Goal: Contribute content: Add original content to the website for others to see

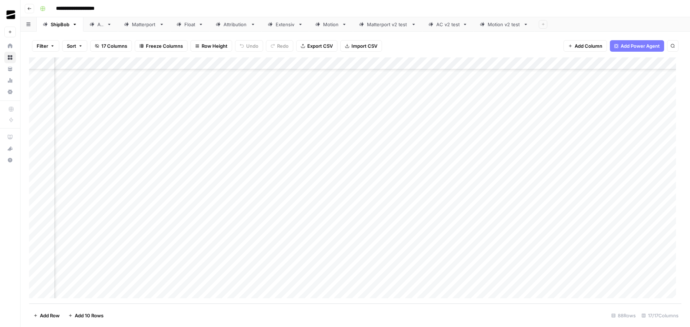
scroll to position [857, 338]
click at [279, 255] on div "Add Column" at bounding box center [355, 180] width 652 height 246
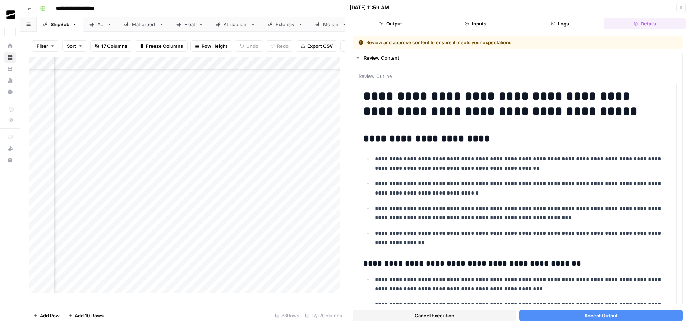
click at [681, 8] on icon "button" at bounding box center [681, 7] width 3 height 3
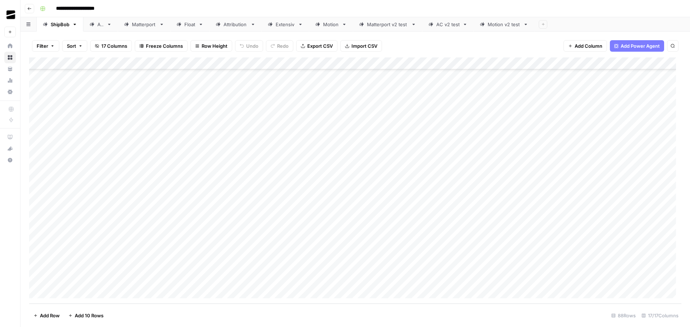
scroll to position [857, 0]
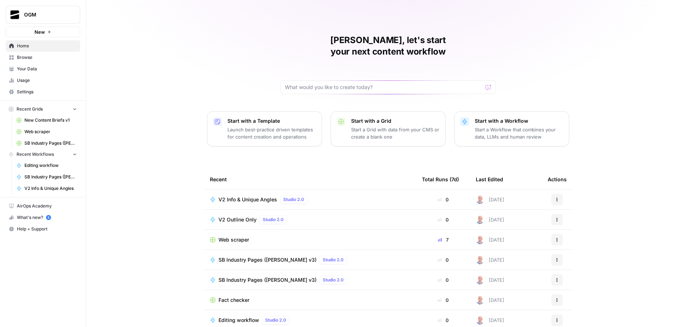
click at [43, 60] on span "Browse" at bounding box center [47, 57] width 60 height 6
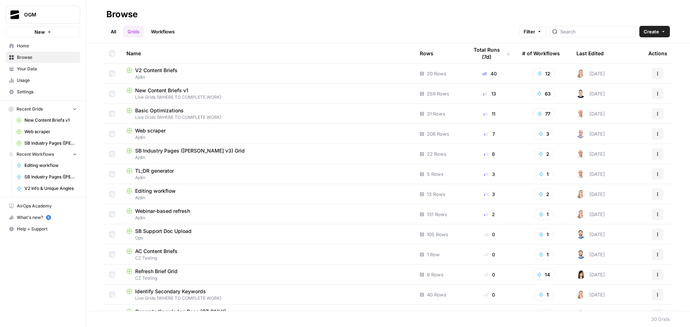
click at [166, 72] on span "V2 Content Briefs" at bounding box center [156, 70] width 42 height 7
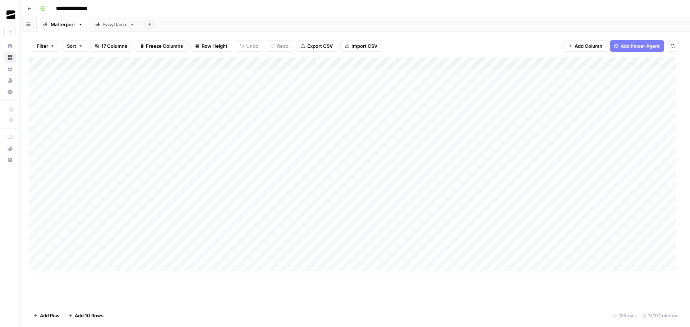
click at [114, 26] on div "EasyLlama" at bounding box center [115, 24] width 24 height 7
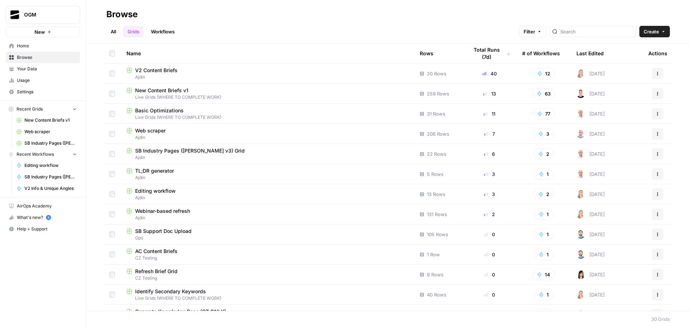
click at [112, 32] on link "All" at bounding box center [113, 31] width 14 height 11
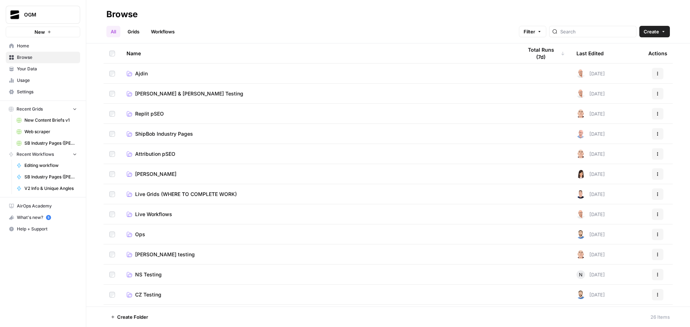
click at [167, 195] on span "Live Grids (WHERE TO COMPLETE WORK)" at bounding box center [186, 194] width 102 height 7
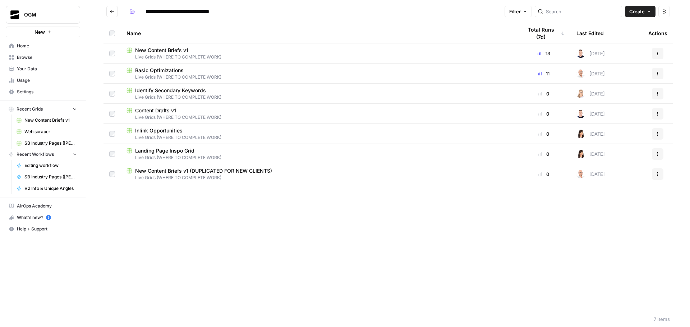
click at [166, 48] on span "New Content Briefs v1" at bounding box center [161, 50] width 53 height 7
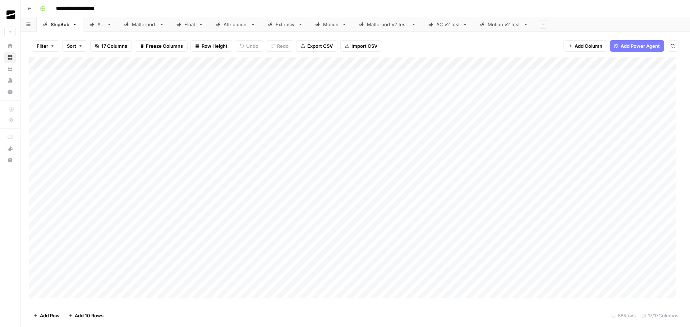
click at [31, 10] on icon "button" at bounding box center [29, 8] width 4 height 4
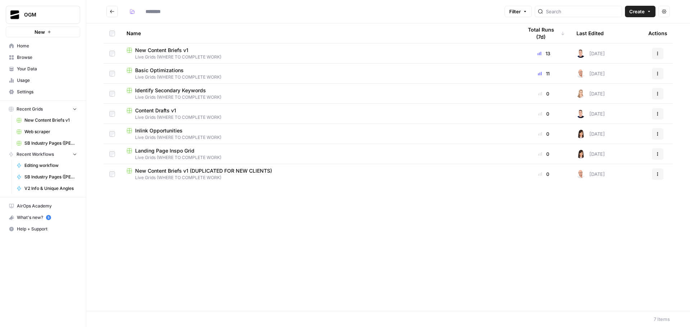
type input "**********"
click at [226, 172] on span "New Content Briefs v1 (DUPLICATED FOR NEW CLIENTS)" at bounding box center [203, 170] width 137 height 7
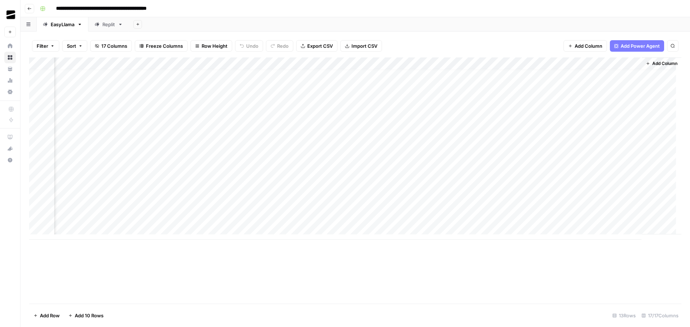
scroll to position [5, 525]
click at [603, 215] on div "Add Column" at bounding box center [355, 148] width 652 height 182
click at [601, 218] on div "Add Column" at bounding box center [355, 148] width 652 height 182
click at [605, 232] on textarea "**********" at bounding box center [614, 228] width 144 height 32
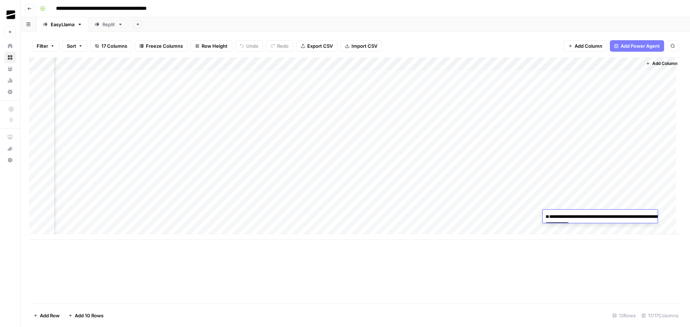
click at [605, 232] on textarea "**********" at bounding box center [614, 228] width 144 height 32
click at [494, 273] on div "Add Column" at bounding box center [355, 180] width 652 height 246
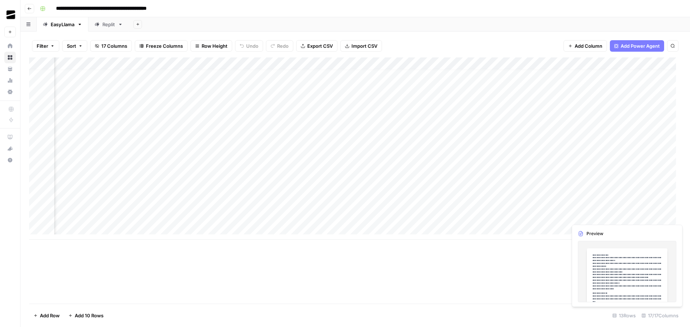
click at [589, 215] on div "Add Column" at bounding box center [355, 148] width 652 height 182
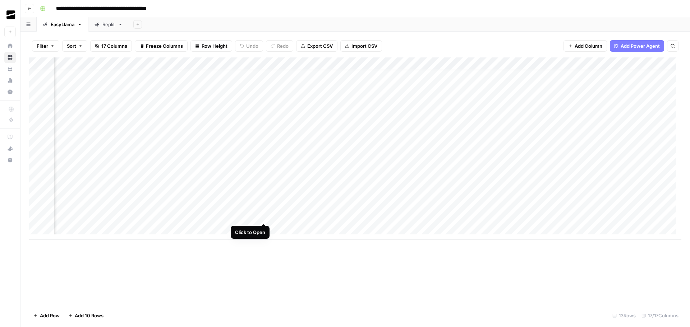
click at [264, 216] on div "Add Column" at bounding box center [355, 148] width 652 height 182
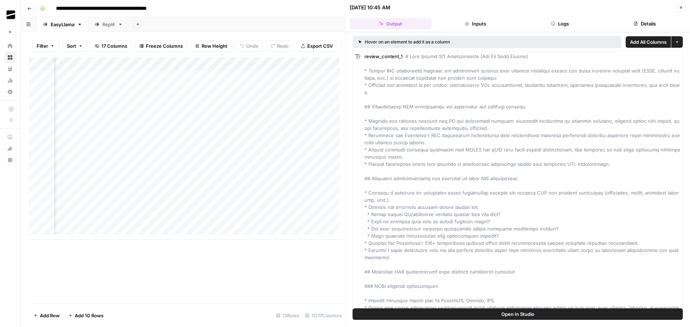
click at [570, 21] on button "Logs" at bounding box center [560, 23] width 82 height 11
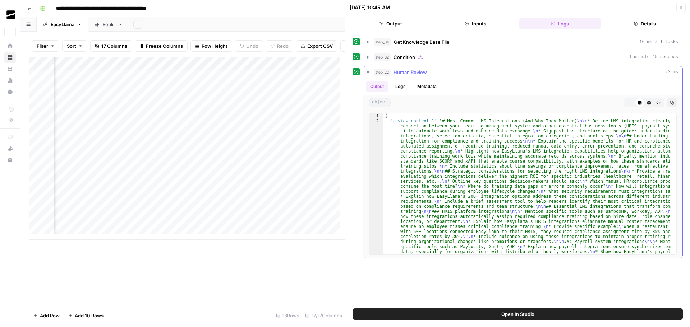
click at [408, 70] on span "Human Review" at bounding box center [409, 72] width 33 height 7
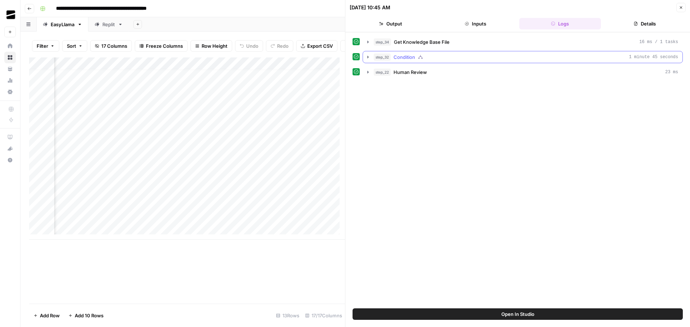
click at [438, 54] on div "step_32 Condition 1 minute 45 seconds" at bounding box center [526, 57] width 304 height 7
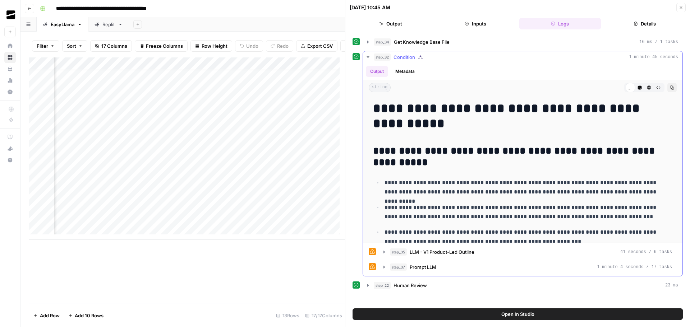
click at [438, 54] on div "step_32 Condition 1 minute 45 seconds" at bounding box center [526, 57] width 304 height 7
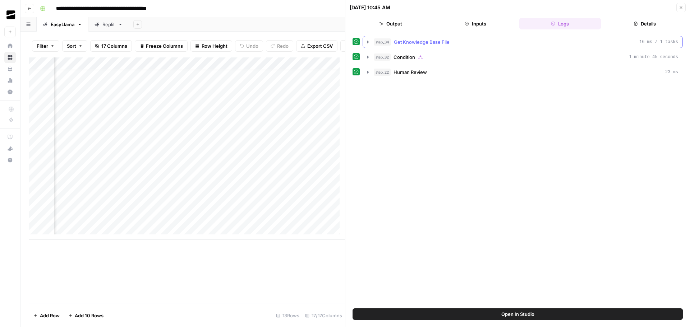
click at [430, 42] on span "Get Knowledge Base File" at bounding box center [422, 41] width 56 height 7
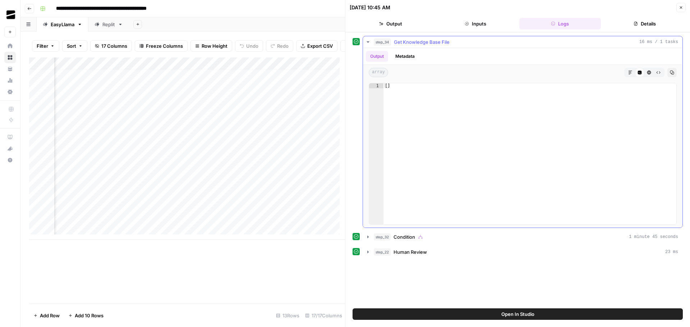
click at [430, 42] on span "Get Knowledge Base File" at bounding box center [422, 41] width 56 height 7
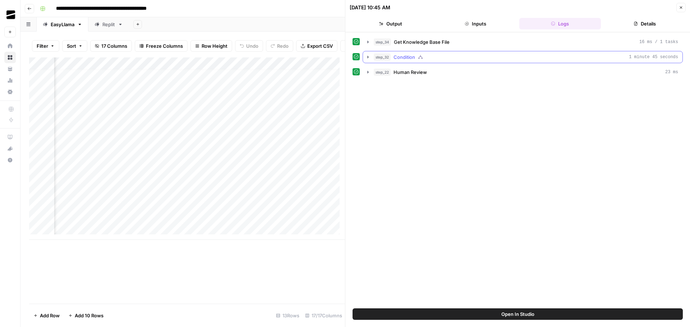
click at [386, 57] on span "step_32" at bounding box center [382, 57] width 17 height 7
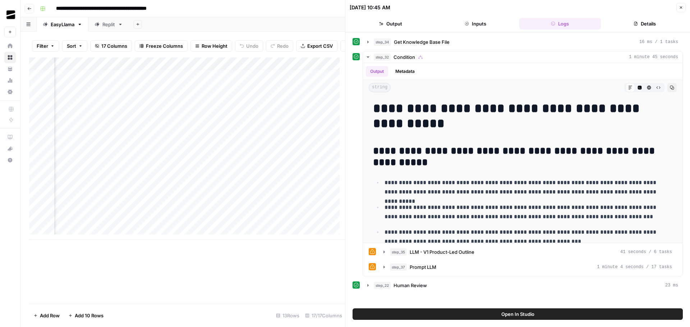
click at [640, 24] on button "Details" at bounding box center [644, 23] width 82 height 11
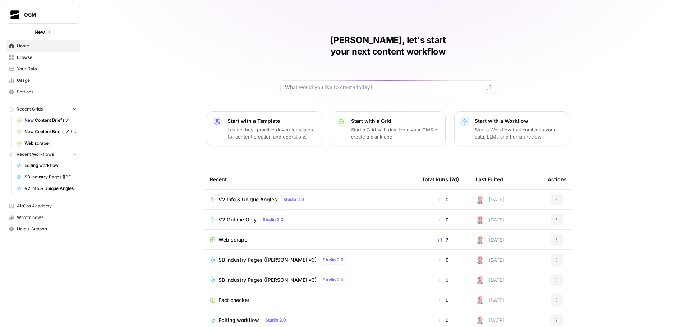
click at [45, 143] on span "Web scraper" at bounding box center [50, 143] width 52 height 6
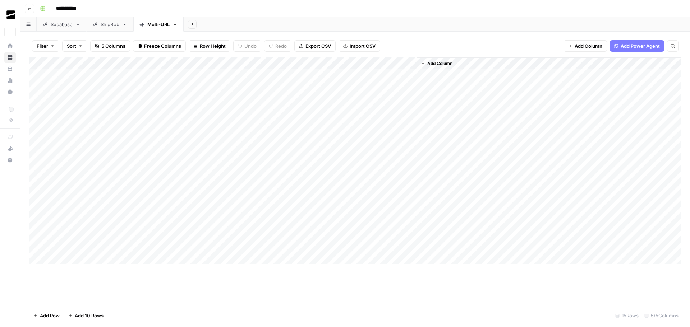
click at [93, 74] on div "Add Column" at bounding box center [355, 160] width 652 height 207
click at [397, 83] on div "Add Column" at bounding box center [355, 160] width 652 height 207
click at [94, 182] on div "Add Column" at bounding box center [355, 160] width 652 height 207
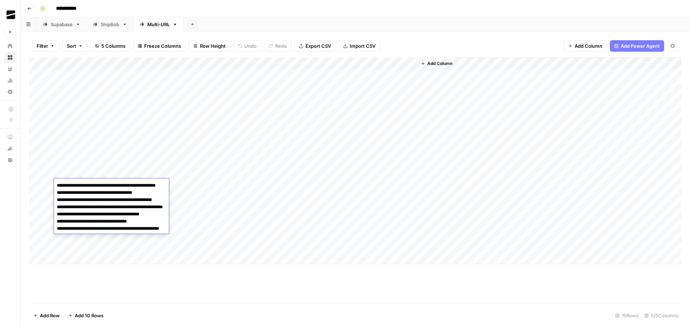
click at [419, 147] on div "Add Column" at bounding box center [549, 160] width 264 height 207
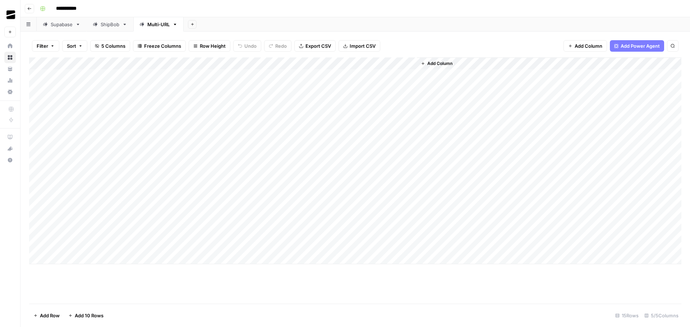
click at [84, 172] on div "Add Column" at bounding box center [355, 160] width 652 height 207
click at [460, 138] on div "Add Column" at bounding box center [549, 160] width 264 height 207
click at [72, 256] on div "Add Column" at bounding box center [355, 160] width 652 height 207
click at [84, 272] on div "Add Column" at bounding box center [355, 166] width 652 height 219
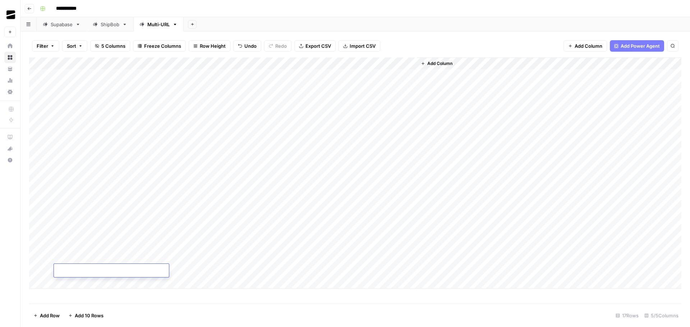
click at [431, 138] on div "Add Column" at bounding box center [549, 172] width 264 height 231
click at [107, 23] on div "ShipBob" at bounding box center [110, 24] width 19 height 7
click at [158, 24] on div "Multi-URL" at bounding box center [158, 24] width 22 height 7
click at [111, 23] on div "ShipBob" at bounding box center [110, 24] width 19 height 7
click at [162, 24] on div "Multi-URL" at bounding box center [158, 24] width 22 height 7
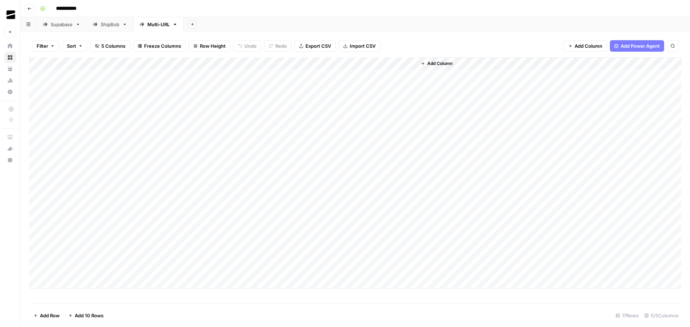
click at [91, 247] on div "Add Column" at bounding box center [355, 172] width 652 height 231
type textarea "**********"
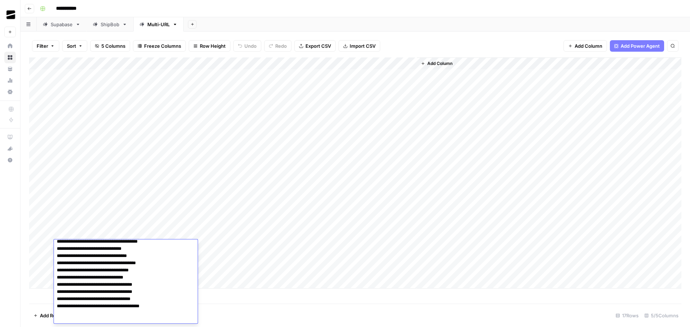
click at [360, 244] on div "Add Column" at bounding box center [355, 172] width 652 height 231
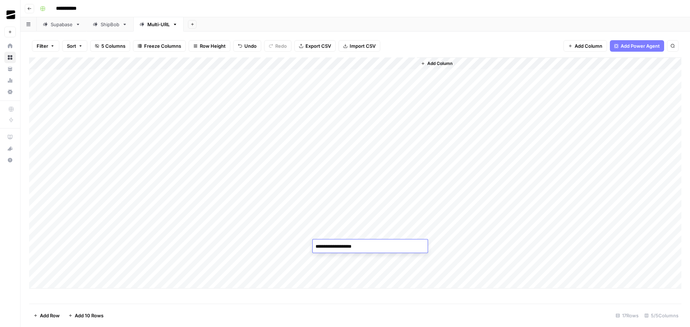
type textarea "**********"
click at [93, 243] on div "Add Column" at bounding box center [355, 172] width 652 height 231
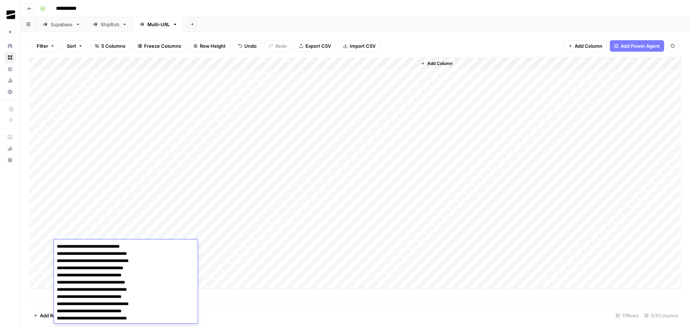
scroll to position [374, 0]
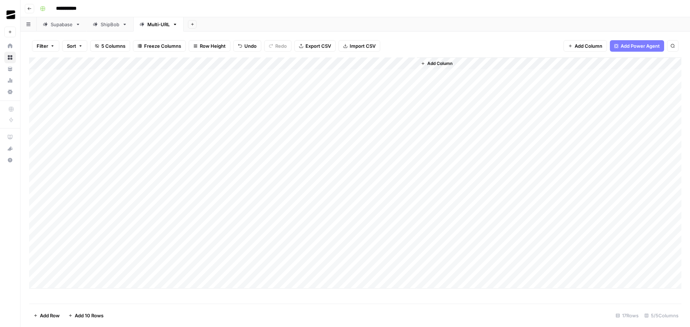
click at [158, 222] on div "Add Column" at bounding box center [355, 172] width 652 height 231
click at [216, 245] on div "Add Column" at bounding box center [355, 172] width 652 height 231
click at [32, 9] on button "Go back" at bounding box center [29, 8] width 9 height 9
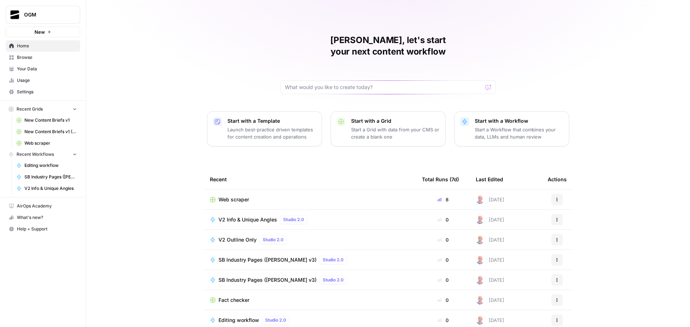
click at [31, 57] on span "Browse" at bounding box center [47, 57] width 60 height 6
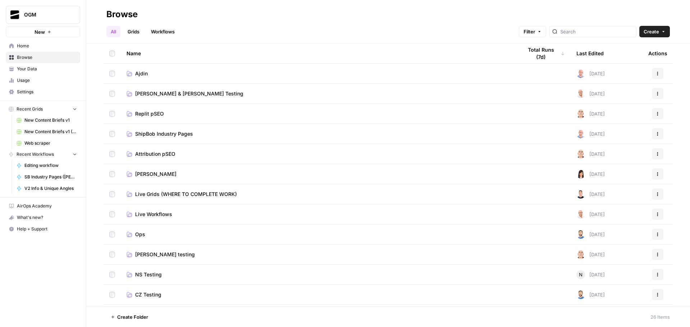
click at [199, 193] on span "Live Grids (WHERE TO COMPLETE WORK)" at bounding box center [186, 194] width 102 height 7
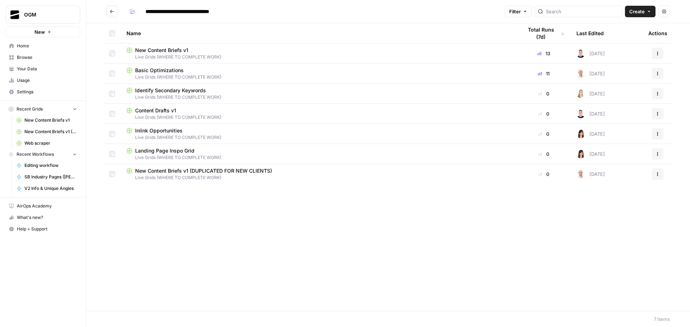
click at [32, 57] on span "Browse" at bounding box center [47, 57] width 60 height 6
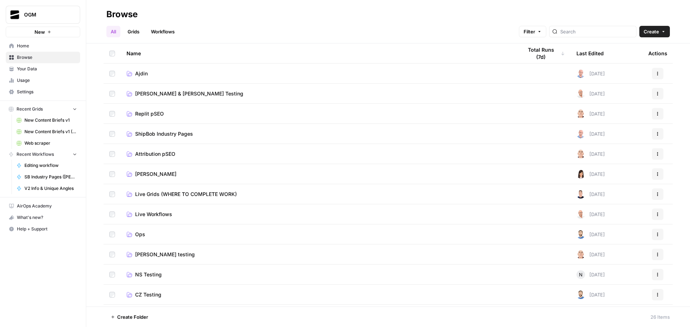
click at [142, 77] on td "Ajdin" at bounding box center [319, 74] width 396 height 20
click at [143, 74] on span "Ajdin" at bounding box center [141, 73] width 13 height 7
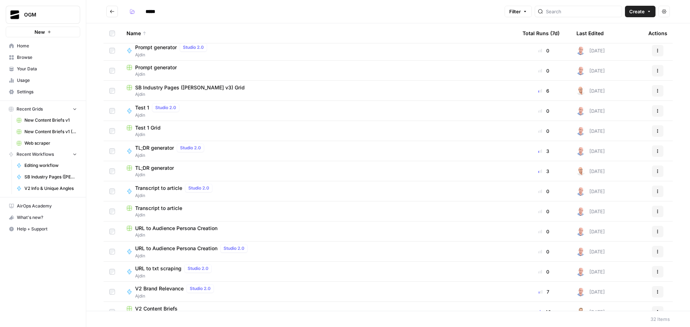
scroll to position [180, 0]
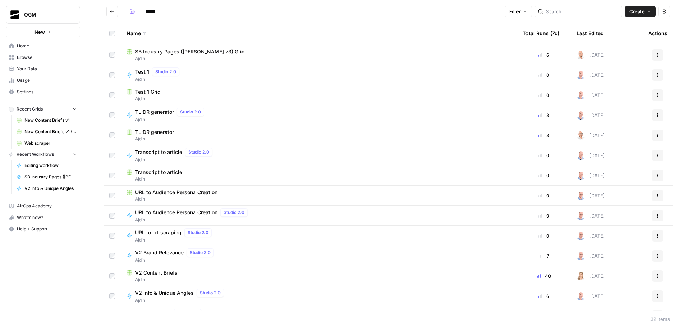
click at [164, 270] on span "V2 Content Briefs" at bounding box center [156, 272] width 42 height 7
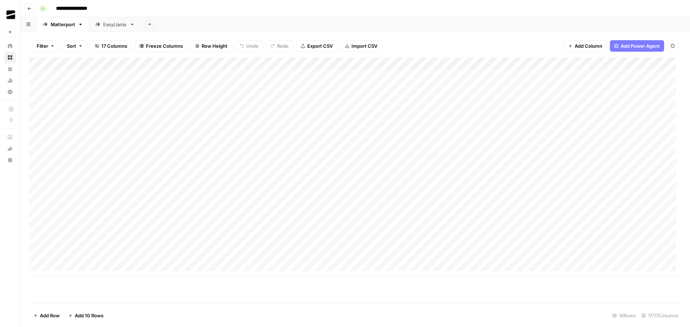
click at [408, 208] on div "Add Column" at bounding box center [355, 166] width 652 height 219
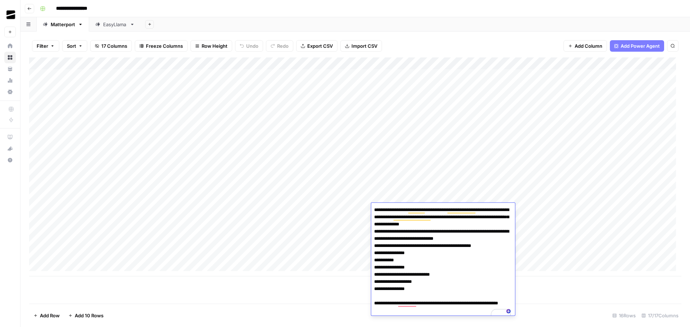
click at [252, 258] on div "Add Column" at bounding box center [355, 166] width 652 height 219
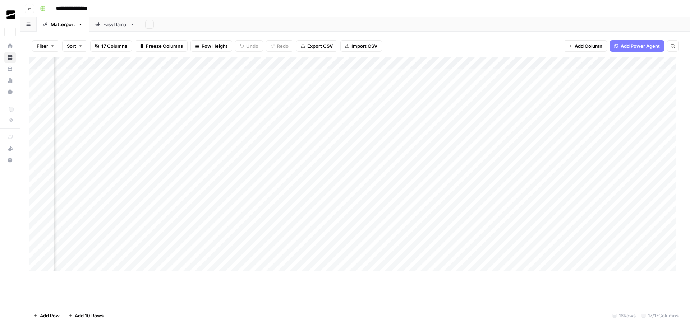
scroll to position [0, 598]
click at [469, 64] on div "Add Column" at bounding box center [355, 166] width 652 height 219
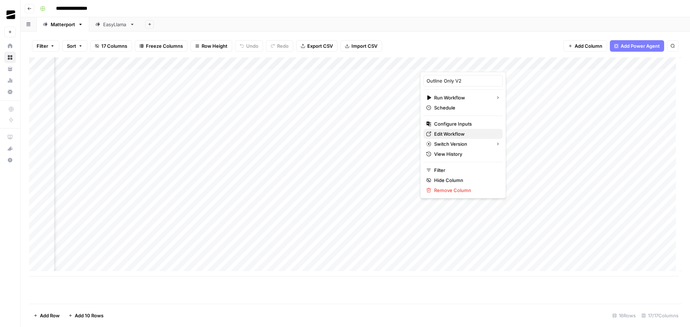
click at [466, 134] on span "Edit Workflow" at bounding box center [465, 133] width 63 height 7
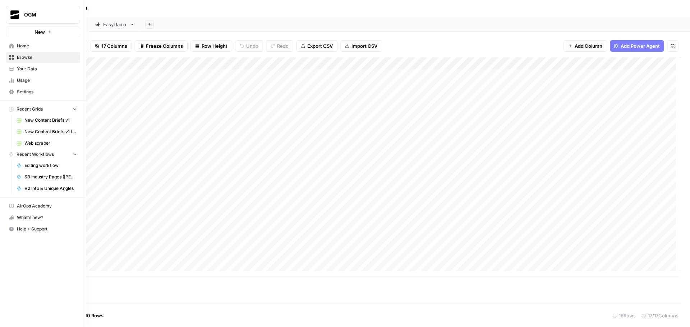
click at [32, 70] on span "Your Data" at bounding box center [47, 69] width 60 height 6
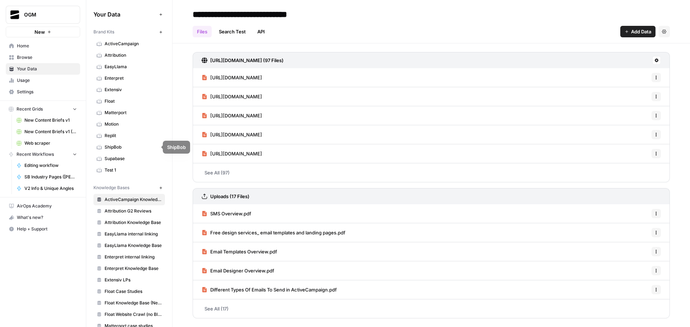
click at [128, 150] on span "ShipBob" at bounding box center [133, 147] width 57 height 6
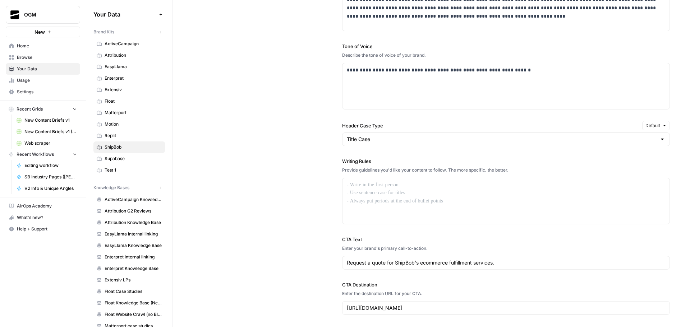
scroll to position [395, 0]
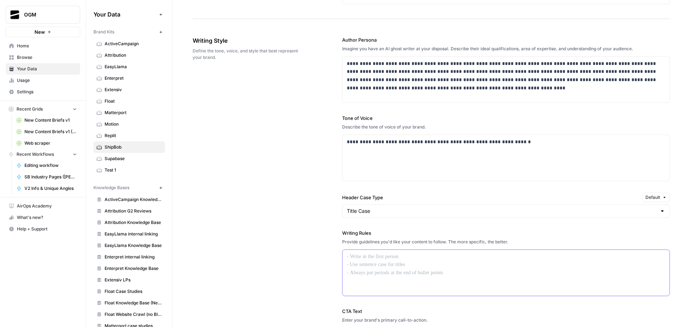
click at [420, 267] on div at bounding box center [505, 273] width 327 height 46
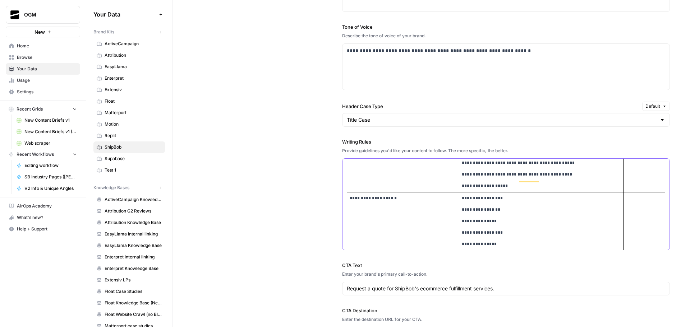
scroll to position [0, 0]
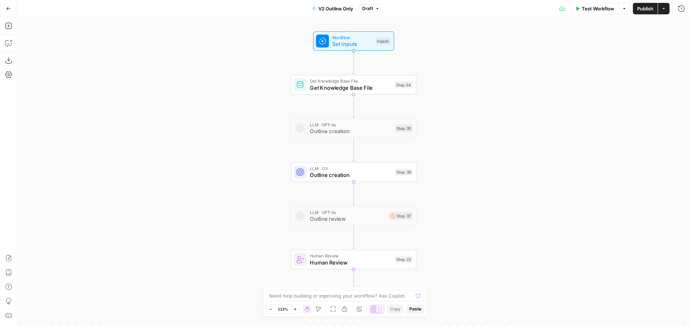
click at [7, 8] on icon "button" at bounding box center [8, 8] width 5 height 5
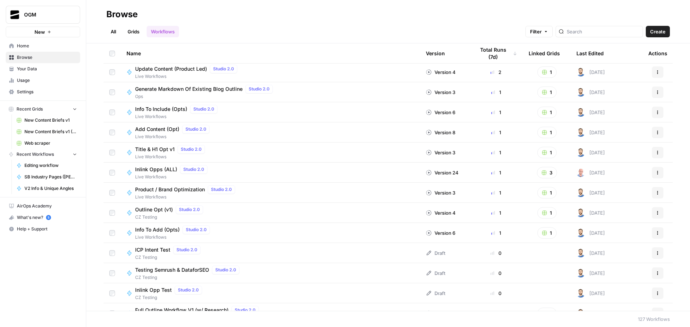
scroll to position [395, 0]
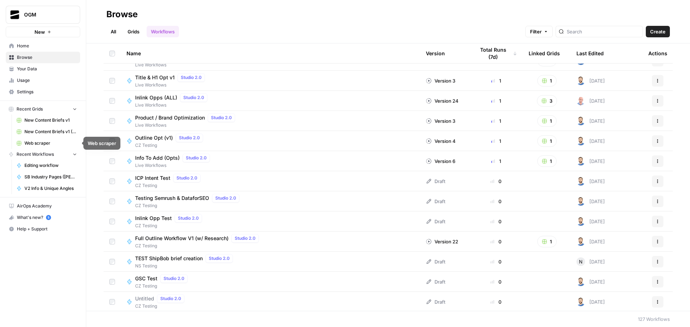
click at [30, 65] on link "Your Data" at bounding box center [43, 68] width 74 height 11
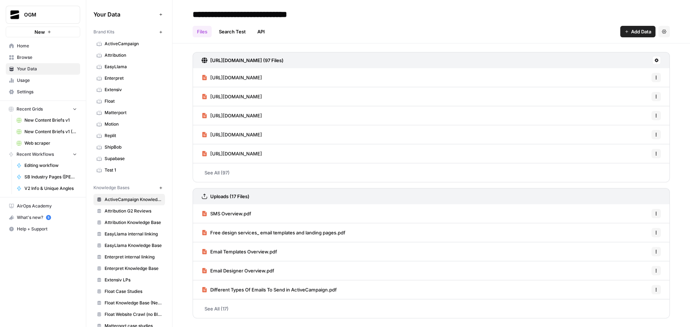
click at [131, 144] on link "ShipBob" at bounding box center [128, 147] width 71 height 11
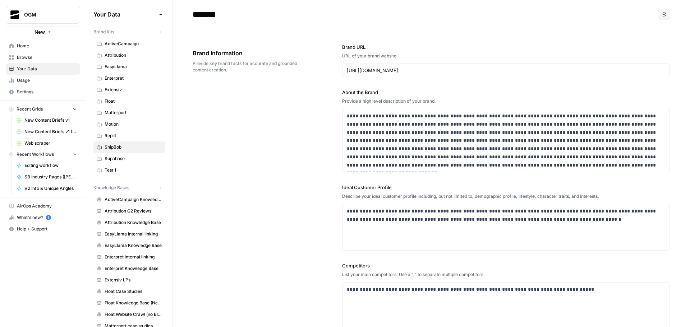
click at [35, 59] on span "Browse" at bounding box center [47, 57] width 60 height 6
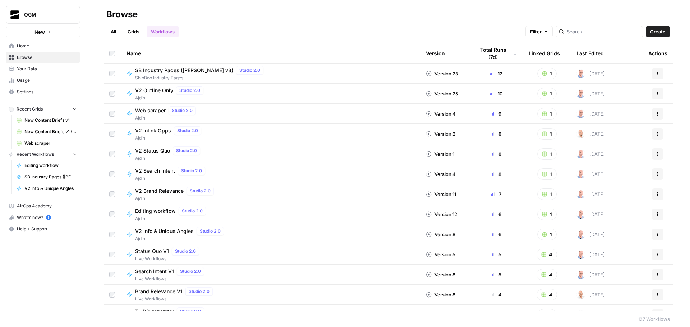
click at [116, 32] on link "All" at bounding box center [113, 31] width 14 height 11
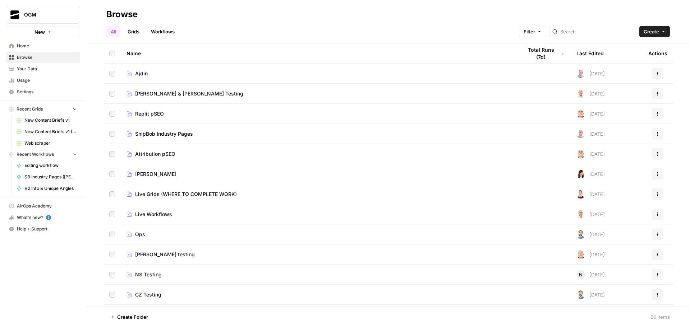
click at [143, 72] on span "Ajdin" at bounding box center [141, 73] width 13 height 7
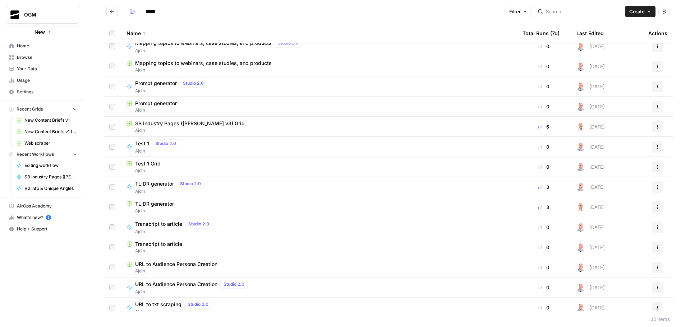
scroll to position [180, 0]
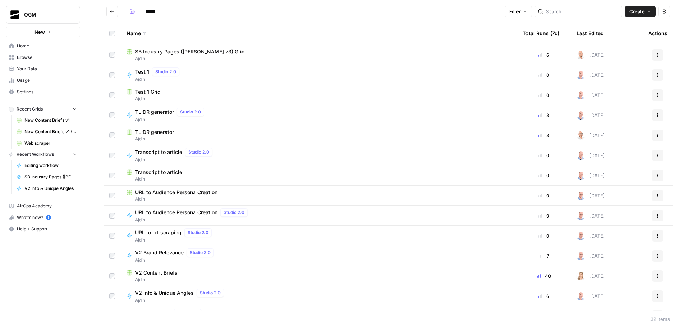
click at [159, 272] on span "V2 Content Briefs" at bounding box center [156, 272] width 42 height 7
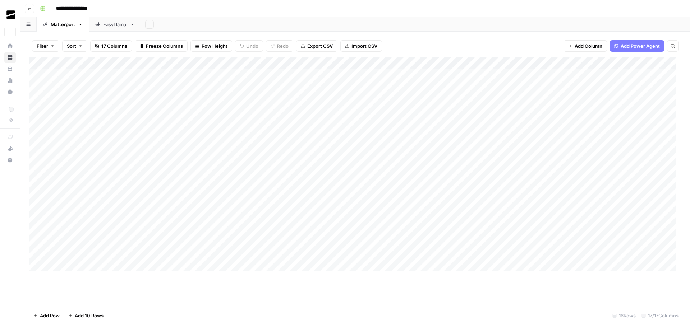
click at [400, 257] on div "Add Column" at bounding box center [355, 166] width 652 height 219
type textarea "**********"
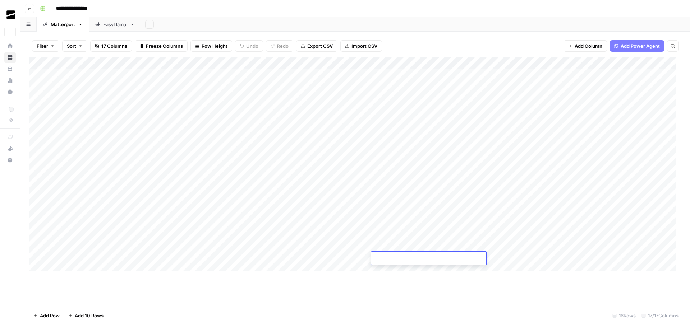
click at [347, 259] on div "Add Column" at bounding box center [355, 166] width 652 height 219
click at [113, 24] on div "EasyLlama" at bounding box center [115, 24] width 24 height 7
click at [189, 24] on div "Add Sheet" at bounding box center [415, 24] width 549 height 14
click at [148, 24] on icon "button" at bounding box center [150, 24] width 4 height 4
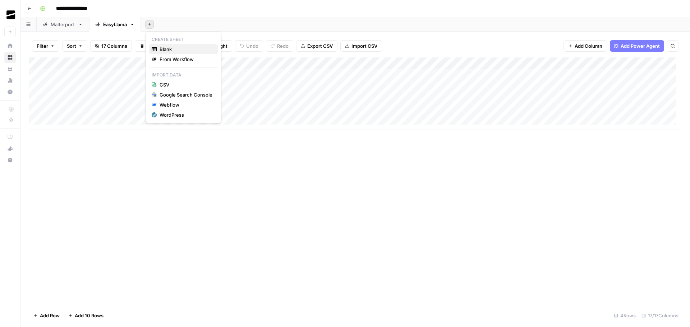
click at [181, 49] on span "Blank" at bounding box center [185, 49] width 53 height 7
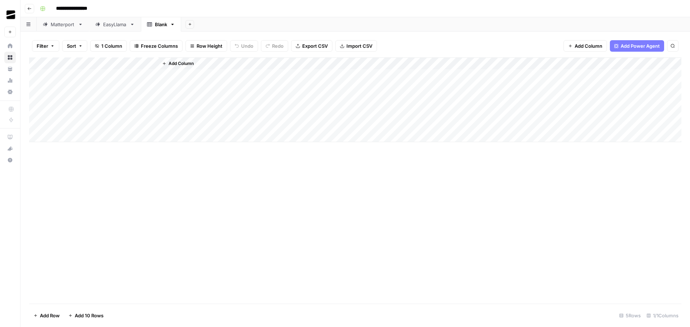
click at [172, 25] on icon "button" at bounding box center [172, 24] width 5 height 5
click at [206, 64] on span "Delete Sheet" at bounding box center [202, 64] width 34 height 7
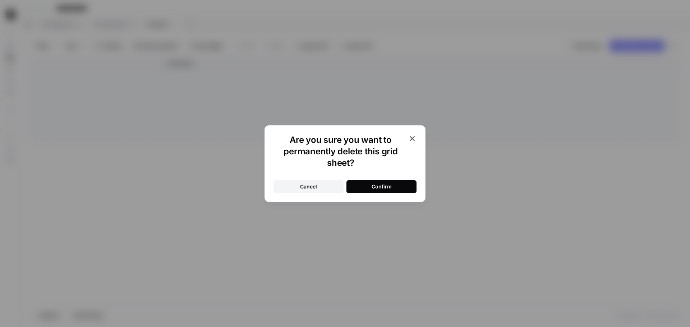
click at [397, 187] on button "Confirm" at bounding box center [381, 186] width 70 height 13
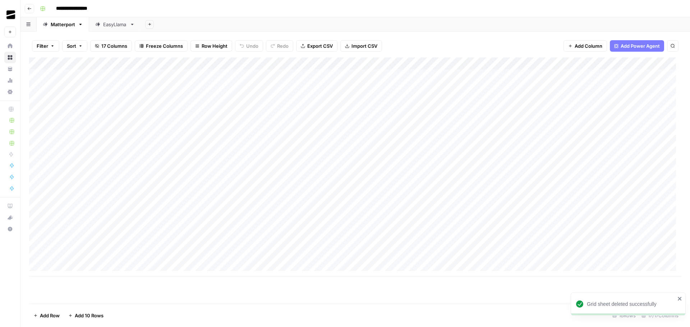
click at [108, 24] on div "EasyLlama" at bounding box center [115, 24] width 24 height 7
click at [151, 25] on icon "button" at bounding box center [150, 24] width 4 height 4
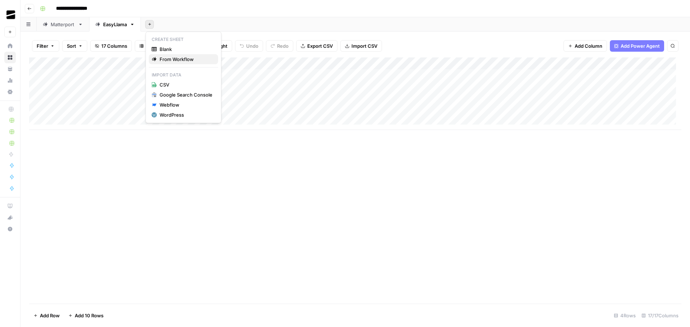
click at [190, 61] on span "From Workflow" at bounding box center [185, 59] width 53 height 7
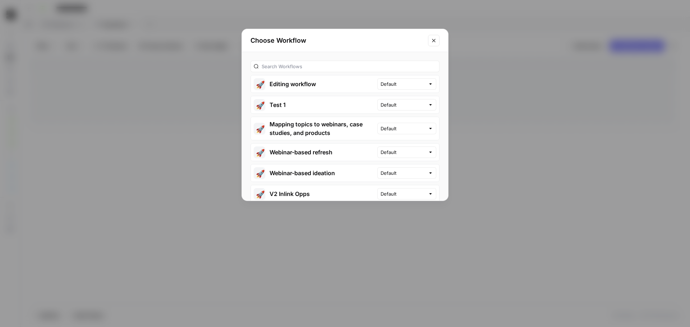
click at [431, 41] on icon "Close modal" at bounding box center [434, 41] width 6 height 6
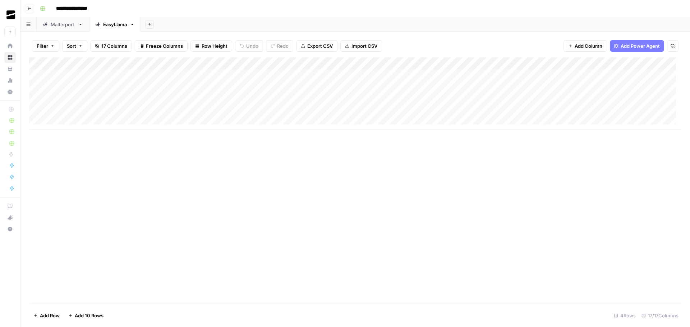
click at [133, 24] on icon "button" at bounding box center [132, 24] width 5 height 5
click at [166, 47] on span "Duplicate Sheet" at bounding box center [161, 48] width 34 height 7
click at [185, 26] on icon "button" at bounding box center [183, 24] width 5 height 5
click at [213, 39] on span "Rename Sheet" at bounding box center [213, 37] width 34 height 7
type input "*"
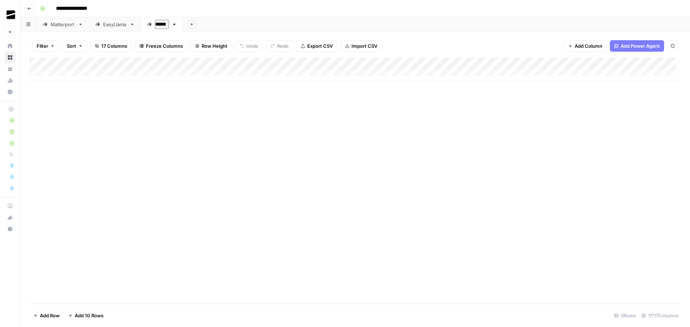
type input "*******"
click at [229, 27] on div "Add Sheet" at bounding box center [439, 24] width 501 height 14
click at [77, 73] on div "Add Column" at bounding box center [355, 69] width 652 height 24
click at [85, 84] on div "Add Column" at bounding box center [355, 75] width 652 height 36
click at [261, 156] on div "Add Column" at bounding box center [355, 180] width 652 height 246
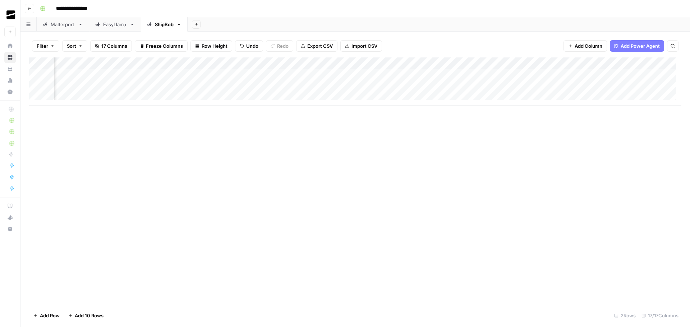
scroll to position [0, 331]
click at [141, 64] on div "Add Column" at bounding box center [355, 81] width 652 height 48
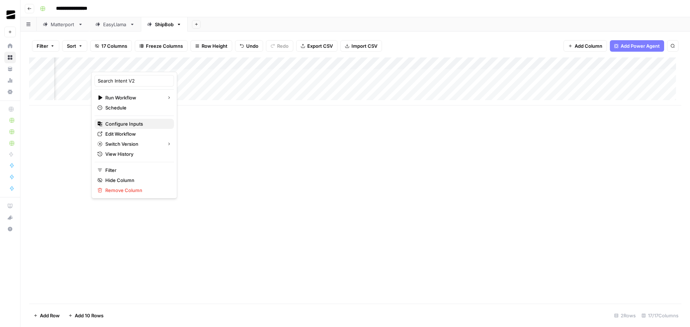
click at [135, 124] on span "Configure Inputs" at bounding box center [136, 123] width 63 height 7
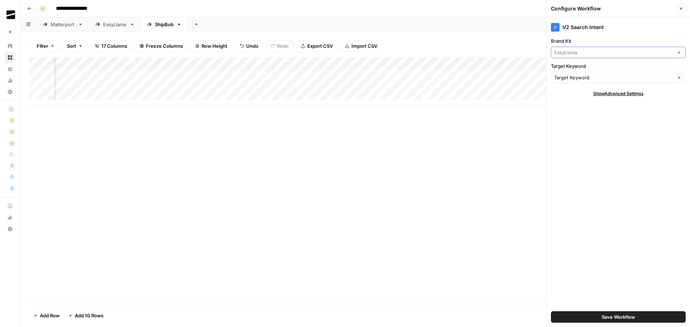
click at [593, 53] on input "Brand Kit" at bounding box center [613, 52] width 118 height 7
click at [592, 70] on span "ShipBob" at bounding box center [617, 69] width 120 height 7
type input "ShipBob"
click at [625, 316] on span "Save Workflow" at bounding box center [617, 317] width 33 height 7
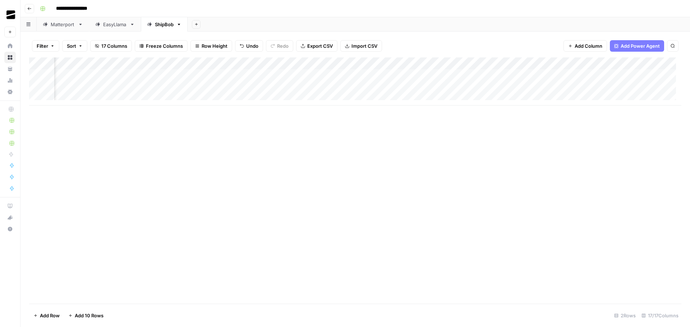
click at [272, 64] on div "Add Column" at bounding box center [355, 81] width 652 height 48
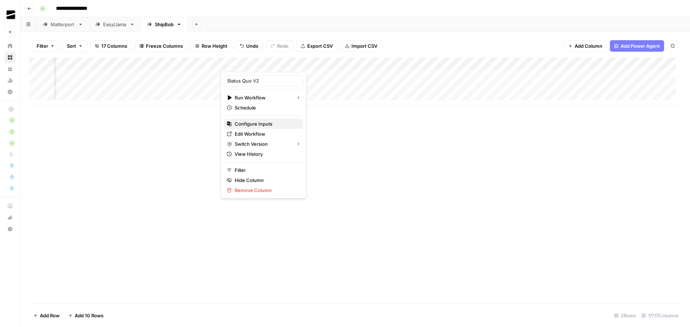
click at [259, 121] on span "Configure Inputs" at bounding box center [266, 123] width 63 height 7
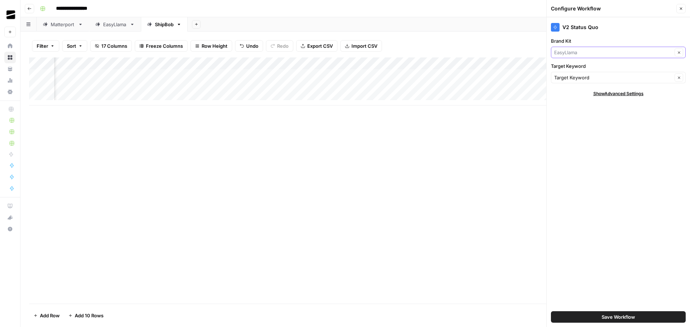
click at [579, 52] on input "Brand Kit" at bounding box center [613, 52] width 118 height 7
click at [587, 67] on span "ShipBob" at bounding box center [617, 69] width 120 height 7
type input "ShipBob"
click at [626, 316] on span "Save Workflow" at bounding box center [617, 317] width 33 height 7
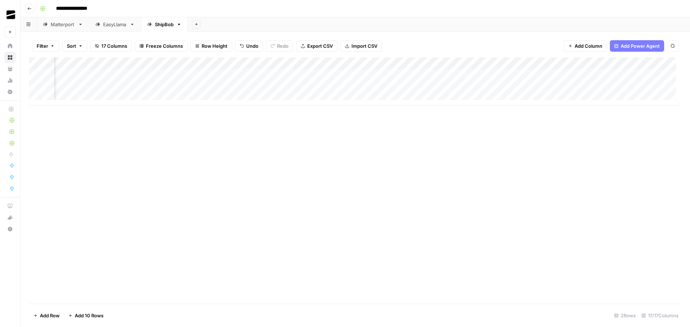
click at [400, 65] on div "Add Column" at bounding box center [355, 81] width 652 height 48
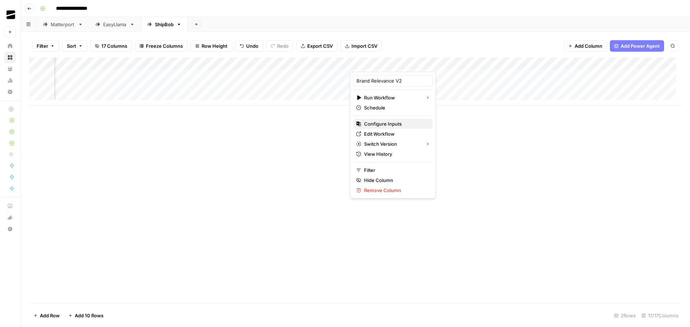
click at [395, 124] on span "Configure Inputs" at bounding box center [395, 123] width 63 height 7
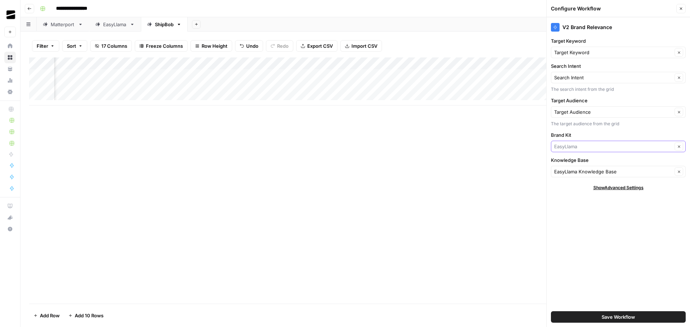
click at [584, 148] on input "Brand Kit" at bounding box center [613, 146] width 118 height 7
click at [585, 166] on span "ShipBob" at bounding box center [617, 163] width 120 height 7
type input "ShipBob"
click at [589, 174] on input "Knowledge Base" at bounding box center [613, 171] width 118 height 7
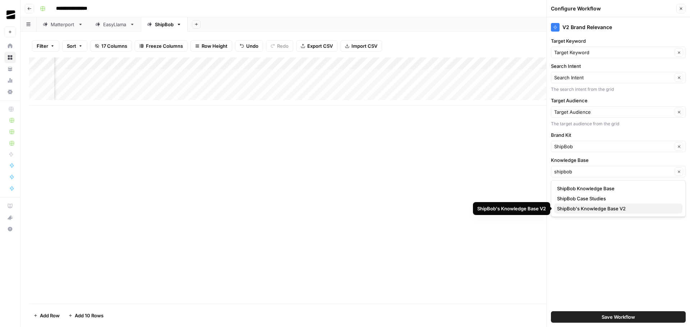
click at [634, 209] on span "ShipBob's Knowledge Base V2" at bounding box center [617, 208] width 120 height 7
type input "ShipBob's Knowledge Base V2"
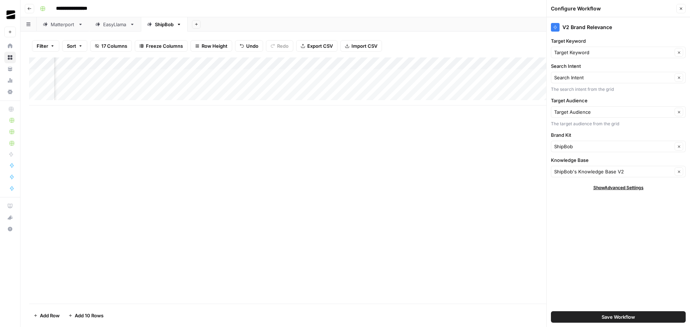
click at [636, 317] on button "Save Workflow" at bounding box center [618, 316] width 135 height 11
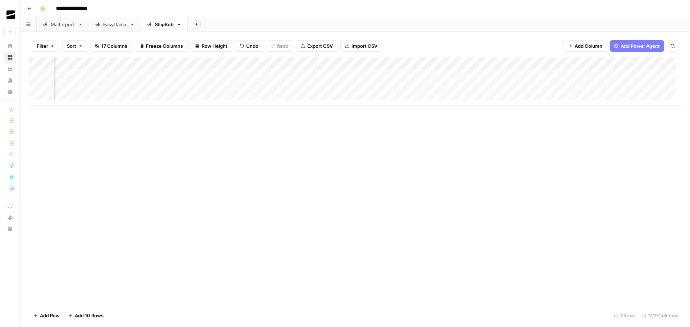
click at [528, 65] on div "Add Column" at bounding box center [355, 81] width 652 height 48
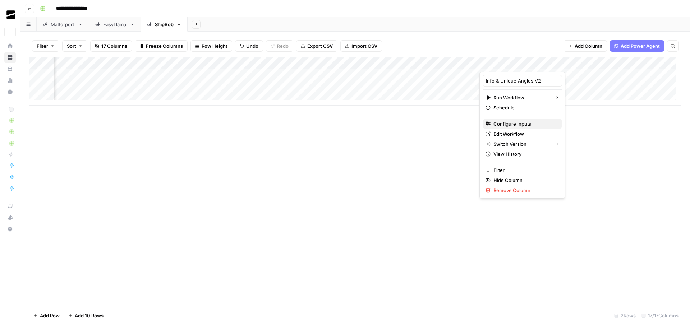
click at [523, 122] on span "Configure Inputs" at bounding box center [524, 123] width 63 height 7
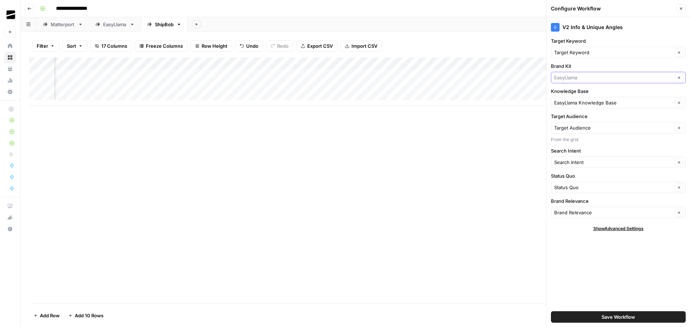
click at [600, 78] on input "Brand Kit" at bounding box center [613, 77] width 118 height 7
click at [598, 93] on span "ShipBob" at bounding box center [617, 94] width 120 height 7
type input "ShipBob"
click at [613, 105] on input "Knowledge Base" at bounding box center [613, 102] width 118 height 7
click at [620, 139] on span "ShipBob's Knowledge Base V2" at bounding box center [617, 139] width 120 height 7
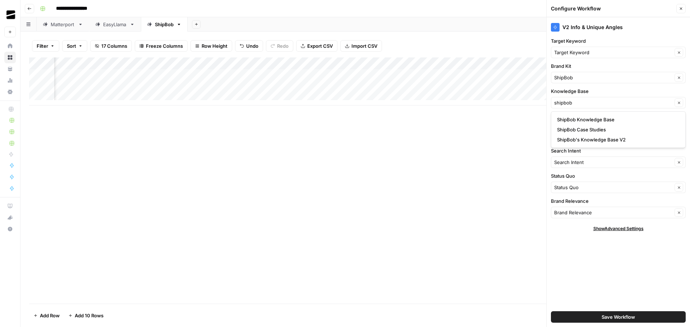
type input "ShipBob's Knowledge Base V2"
click at [631, 316] on span "Save Workflow" at bounding box center [617, 317] width 33 height 7
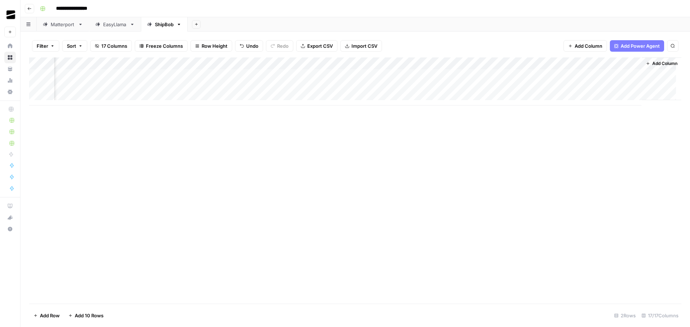
scroll to position [0, 562]
click at [428, 65] on div "Add Column" at bounding box center [355, 81] width 652 height 48
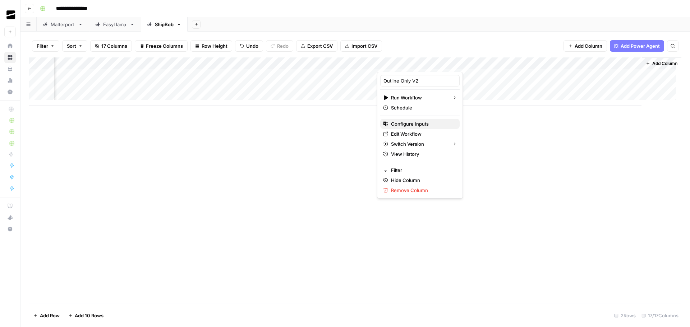
click at [416, 125] on span "Configure Inputs" at bounding box center [422, 123] width 63 height 7
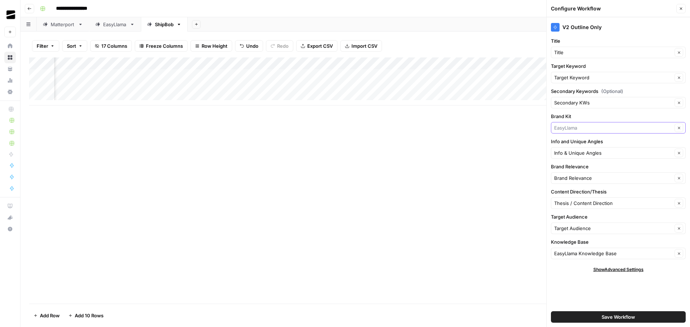
click at [585, 128] on input "Brand Kit" at bounding box center [613, 127] width 118 height 7
click at [575, 145] on span "ShipBob" at bounding box center [617, 144] width 120 height 7
type input "ShipBob"
click at [594, 250] on input "Knowledge Base" at bounding box center [613, 253] width 118 height 7
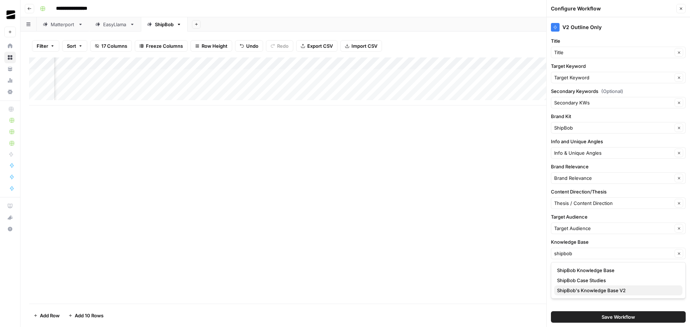
click at [608, 289] on span "ShipBob's Knowledge Base V2" at bounding box center [617, 290] width 120 height 7
type input "ShipBob's Knowledge Base V2"
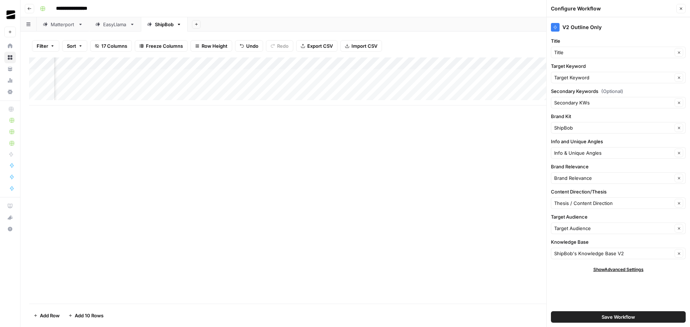
click at [633, 318] on span "Save Workflow" at bounding box center [617, 317] width 33 height 7
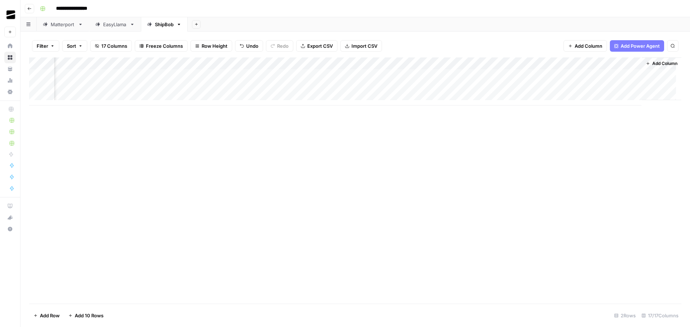
click at [556, 63] on div "Add Column" at bounding box center [355, 81] width 652 height 48
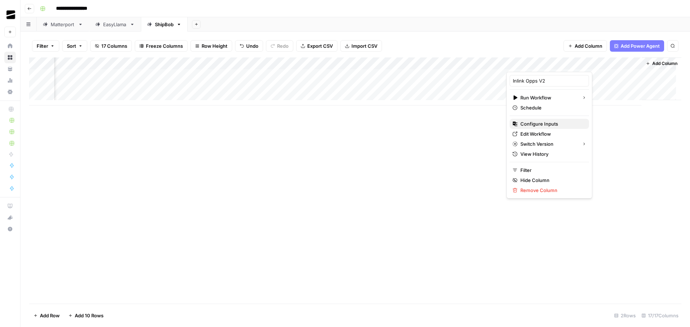
click at [556, 124] on span "Configure Inputs" at bounding box center [551, 123] width 63 height 7
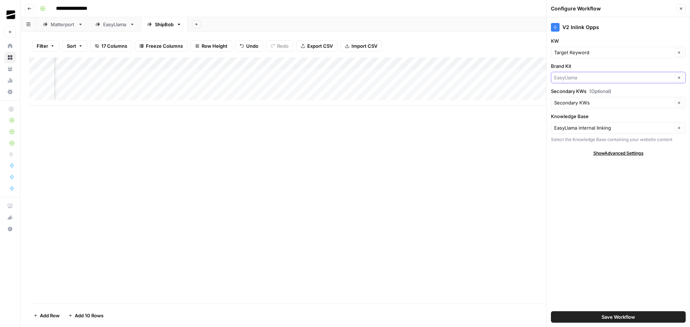
click at [582, 77] on input "Brand Kit" at bounding box center [613, 77] width 118 height 7
click at [586, 95] on span "ShipBob" at bounding box center [617, 94] width 120 height 7
type input "ShipBob"
click at [592, 128] on input "Knowledge Base" at bounding box center [613, 127] width 118 height 7
type input "shipbob"
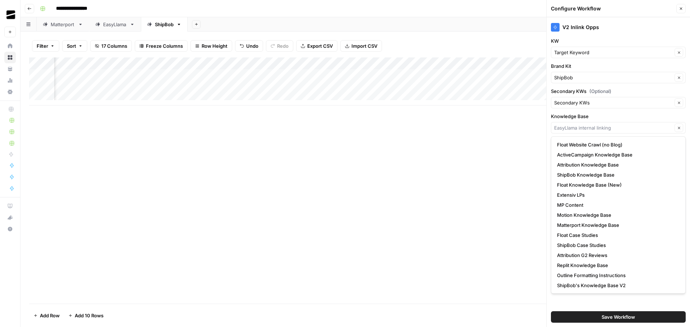
type input "EasyLlama internal linking"
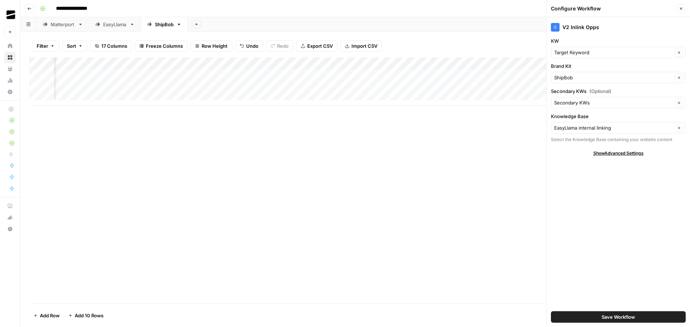
click at [464, 162] on div "Add Column" at bounding box center [355, 180] width 652 height 246
click at [599, 126] on input "Knowledge Base" at bounding box center [613, 127] width 118 height 7
type input "EasyLlama internal linking"
click at [508, 184] on div "Add Column" at bounding box center [355, 180] width 652 height 246
click at [684, 7] on button "Close" at bounding box center [680, 8] width 9 height 9
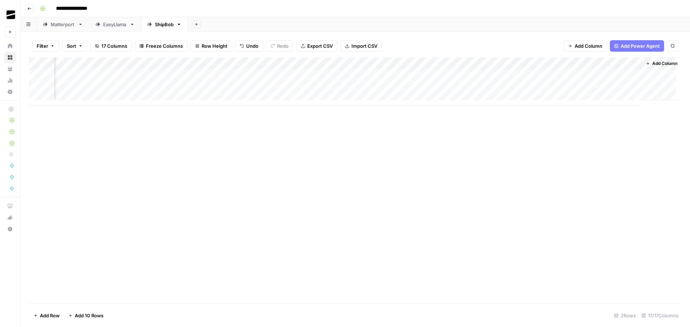
click at [548, 195] on div "Add Column" at bounding box center [355, 180] width 652 height 246
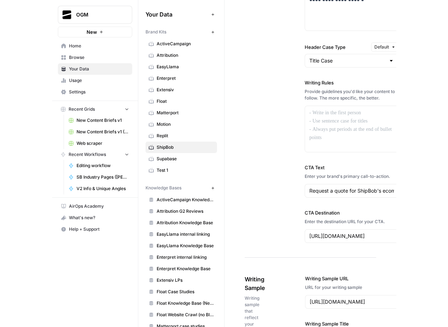
scroll to position [509, 0]
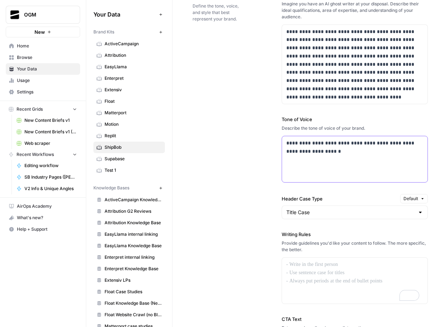
click at [330, 156] on p "**********" at bounding box center [352, 147] width 133 height 17
click at [319, 165] on div "**********" at bounding box center [354, 159] width 145 height 46
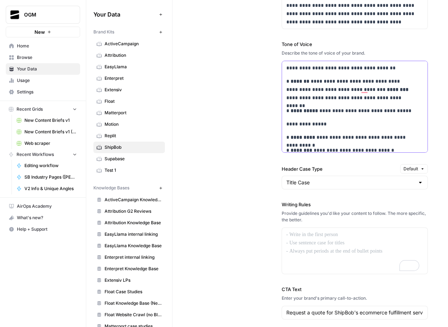
scroll to position [404, 0]
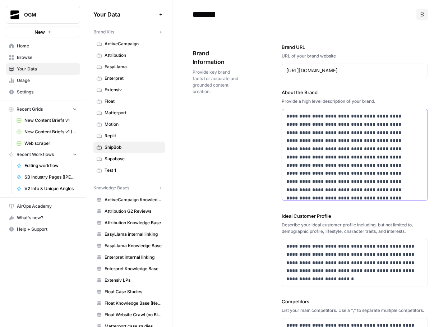
click at [337, 140] on p "**********" at bounding box center [350, 173] width 128 height 122
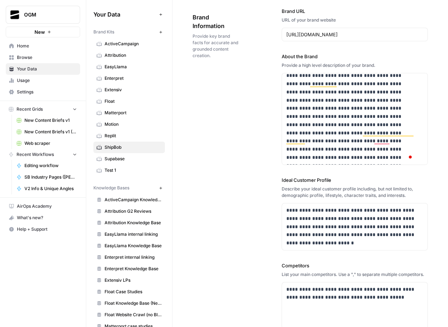
click at [272, 175] on div "**********" at bounding box center [310, 220] width 235 height 454
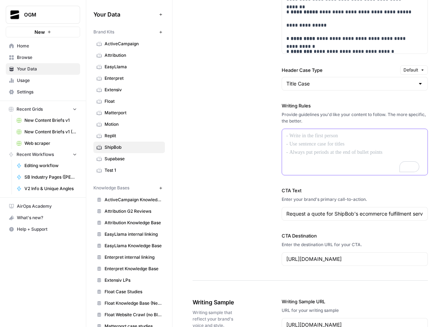
click at [333, 159] on div "To enrich screen reader interactions, please activate Accessibility in Grammarl…" at bounding box center [354, 152] width 145 height 46
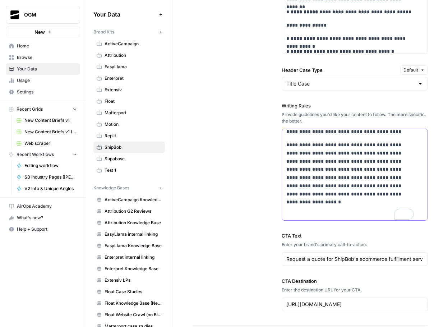
click at [329, 216] on p "To enrich screen reader interactions, please activate Accessibility in Grammarl…" at bounding box center [354, 211] width 137 height 17
click at [296, 218] on p "To enrich screen reader interactions, please activate Accessibility in Grammarl…" at bounding box center [354, 215] width 137 height 24
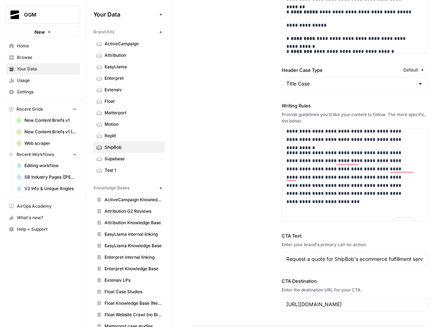
scroll to position [1096, 0]
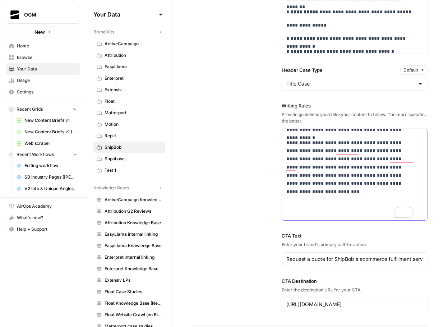
click at [317, 208] on p "To enrich screen reader interactions, please activate Accessibility in Grammarl…" at bounding box center [354, 205] width 137 height 24
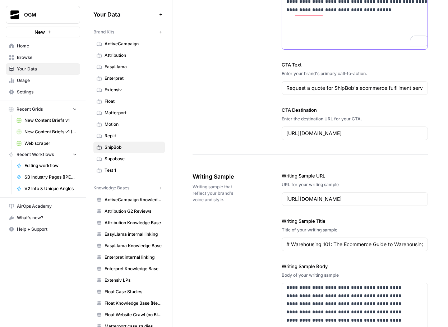
scroll to position [846, 0]
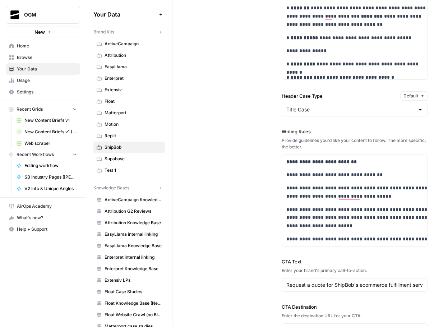
click at [235, 138] on div "**********" at bounding box center [310, 94] width 235 height 515
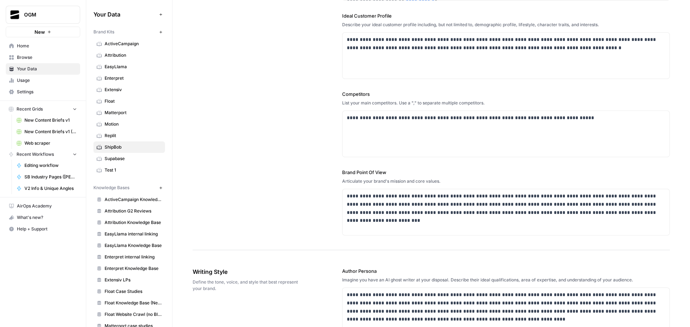
click at [306, 168] on div "**********" at bounding box center [431, 53] width 477 height 393
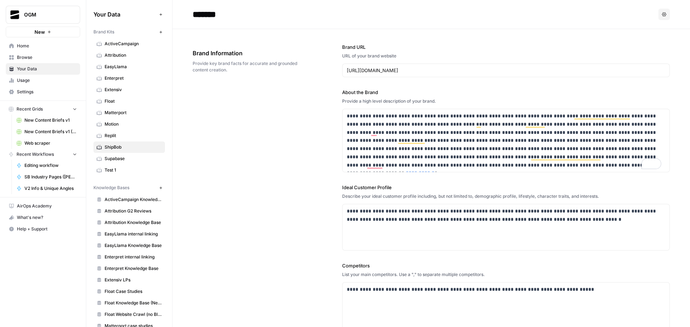
drag, startPoint x: 118, startPoint y: 138, endPoint x: 125, endPoint y: 148, distance: 12.0
click at [118, 138] on span "Replit" at bounding box center [133, 136] width 57 height 6
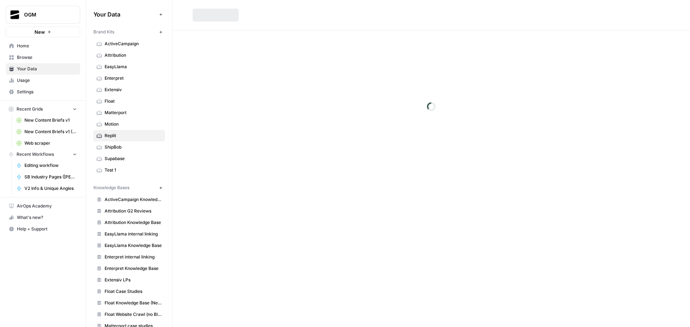
click at [123, 148] on span "ShipBob" at bounding box center [133, 147] width 57 height 6
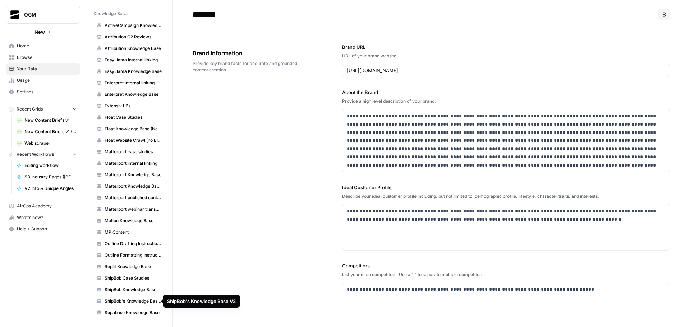
click at [134, 300] on span "ShipBob's Knowledge Base V2" at bounding box center [133, 301] width 57 height 6
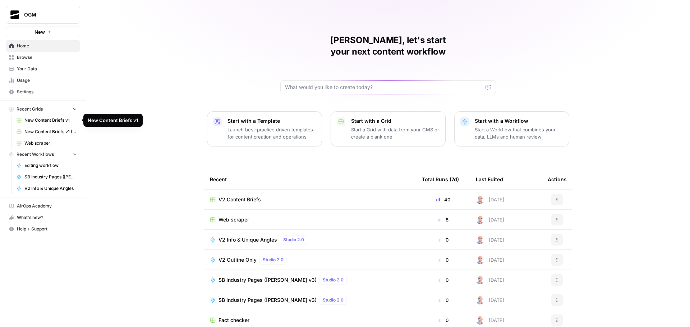
click at [56, 120] on span "New Content Briefs v1" at bounding box center [50, 120] width 52 height 6
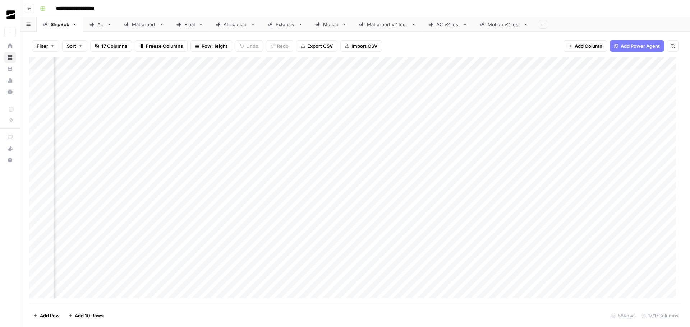
scroll to position [0, 369]
click at [302, 76] on div "Add Column" at bounding box center [355, 180] width 652 height 246
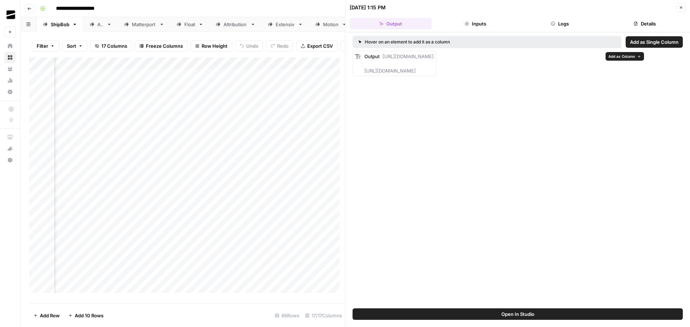
click at [434, 57] on span "[URL][DOMAIN_NAME] [URL][DOMAIN_NAME]" at bounding box center [398, 64] width 69 height 20
drag, startPoint x: 383, startPoint y: 57, endPoint x: 602, endPoint y: 56, distance: 219.5
click at [602, 56] on div "Output [URL][DOMAIN_NAME] [URL][DOMAIN_NAME]" at bounding box center [517, 63] width 330 height 25
copy span "[URL][DOMAIN_NAME]"
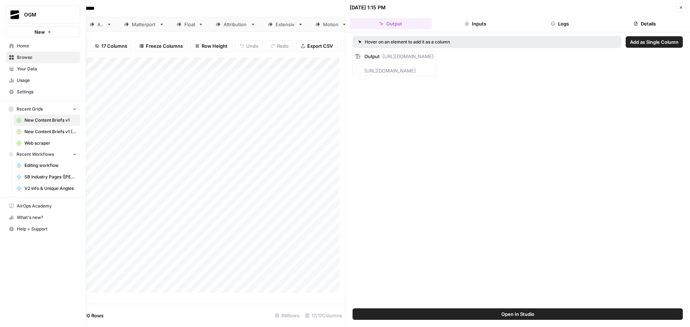
click at [44, 70] on span "Your Data" at bounding box center [47, 69] width 60 height 6
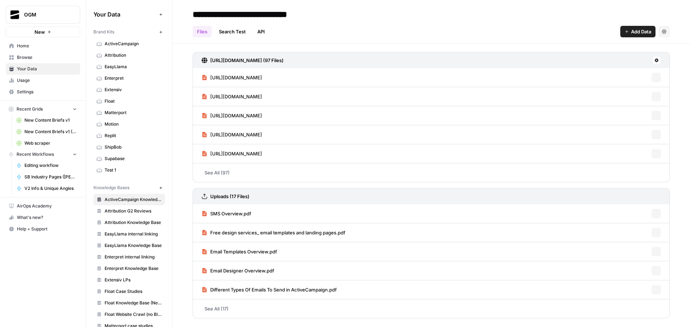
click at [159, 187] on icon "button" at bounding box center [161, 188] width 4 height 4
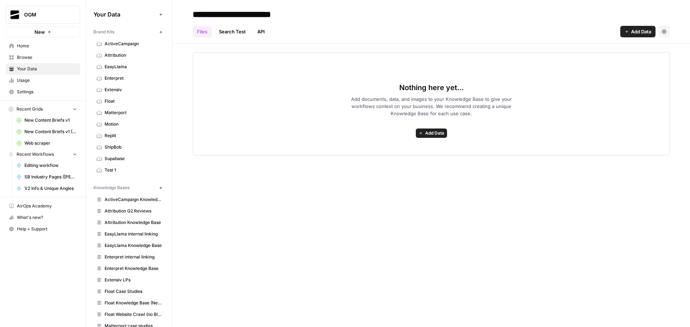
type input "**********"
click at [412, 172] on div "**********" at bounding box center [430, 163] width 517 height 327
click at [629, 32] on button "Add Data" at bounding box center [637, 31] width 35 height 11
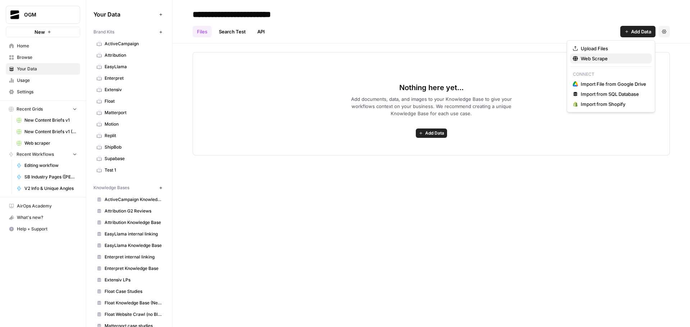
click at [611, 57] on span "Web Scrape" at bounding box center [612, 58] width 65 height 7
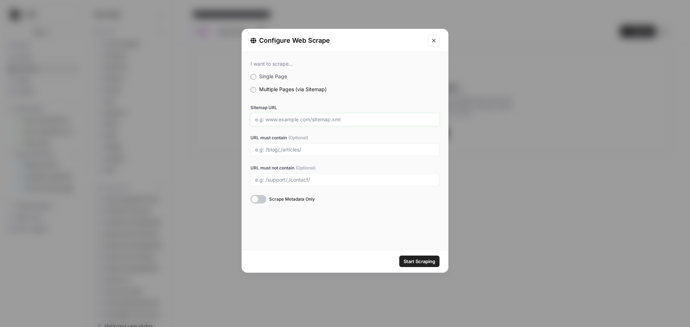
click at [289, 118] on input "Sitemap URL" at bounding box center [345, 119] width 180 height 6
paste input "[URL][DOMAIN_NAME]"
type input "[URL][DOMAIN_NAME]"
click at [296, 152] on input "URL must contain (Optional)" at bounding box center [345, 150] width 180 height 6
type input "/blog/"
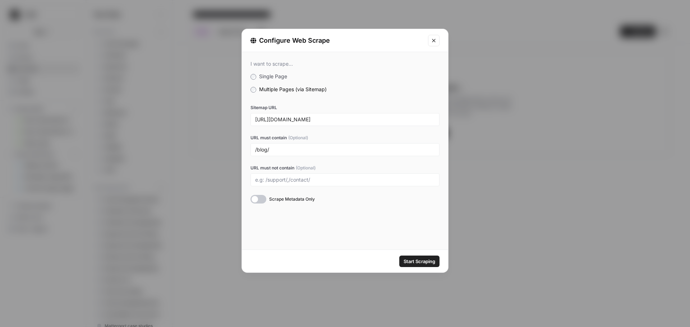
click at [319, 222] on div "I want to scrape... Single Page Multiple Pages (via Sitemap) Sitemap URL [URL][…" at bounding box center [345, 151] width 206 height 198
click at [416, 258] on span "Start Scraping" at bounding box center [419, 261] width 32 height 7
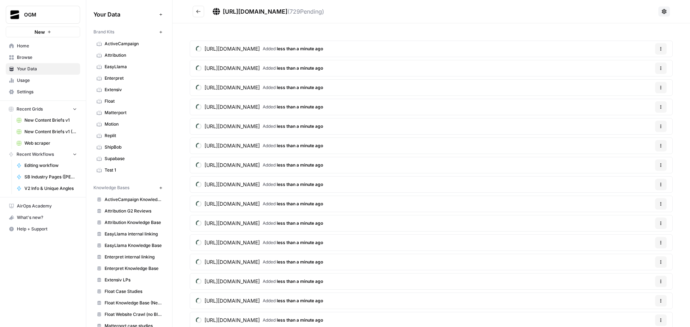
click at [201, 10] on button "Go back" at bounding box center [198, 11] width 11 height 11
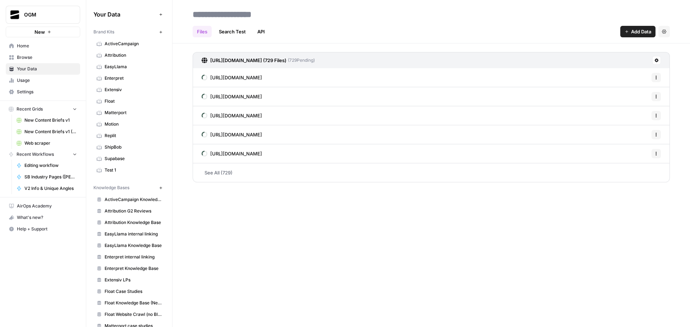
click at [137, 255] on span "Enterpret internal linking" at bounding box center [133, 257] width 57 height 6
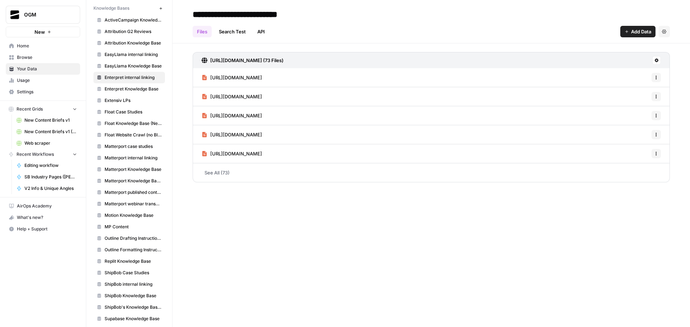
scroll to position [186, 0]
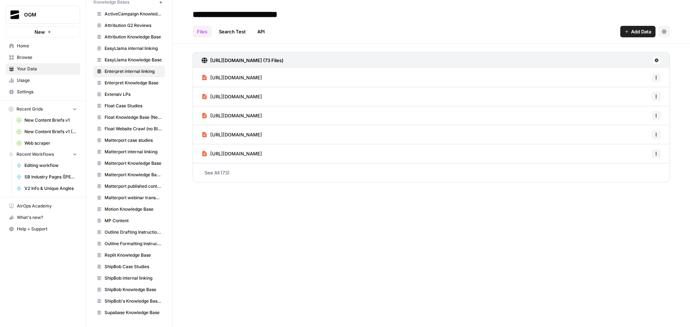
click at [34, 56] on span "Browse" at bounding box center [47, 57] width 60 height 6
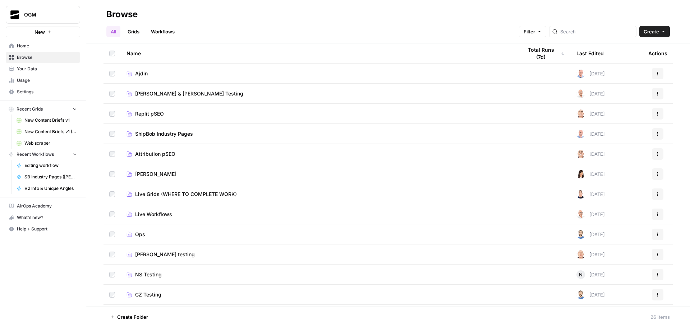
click at [139, 73] on span "Ajdin" at bounding box center [141, 73] width 13 height 7
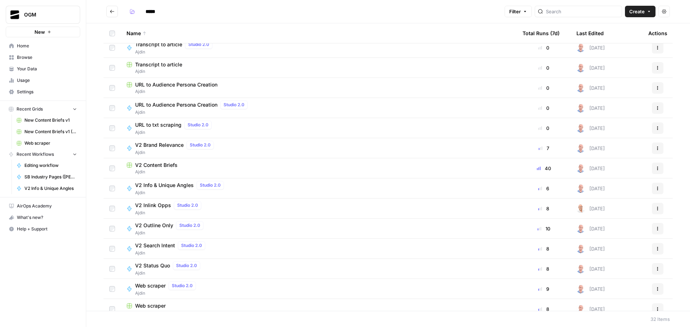
scroll to position [359, 0]
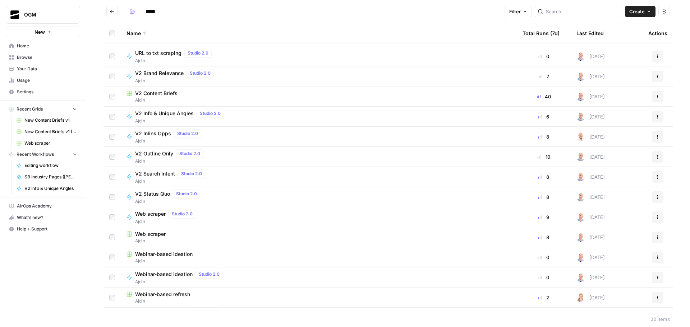
click at [155, 236] on span "Web scraper" at bounding box center [150, 234] width 31 height 7
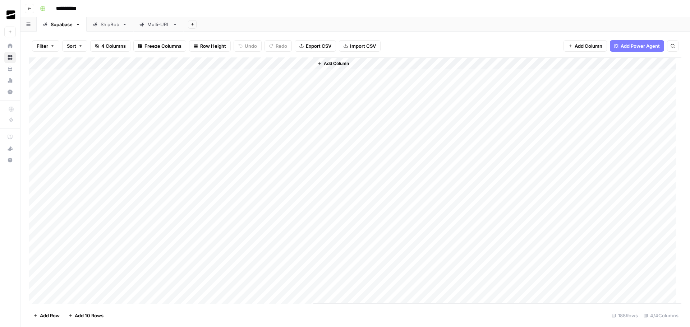
click at [151, 25] on div "Multi-URL" at bounding box center [158, 24] width 22 height 7
click at [306, 246] on div "Add Column" at bounding box center [355, 172] width 652 height 231
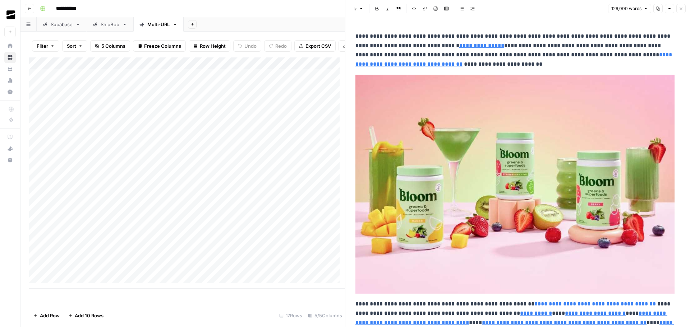
scroll to position [108, 0]
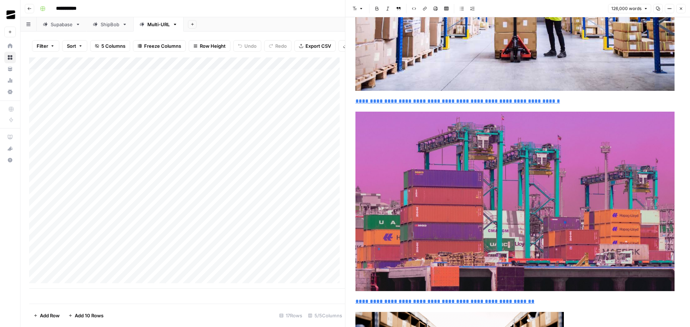
type input "https://www.shipbob.com/blog/replenishment-planning/"
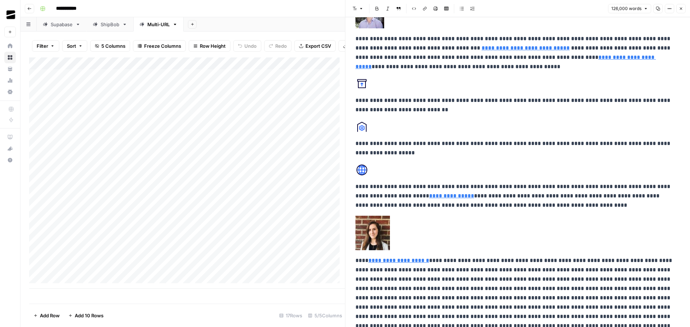
scroll to position [2838, 0]
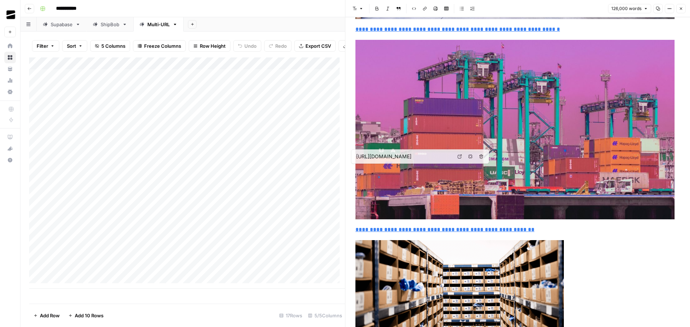
type input "https://www.shipbob.com/blog/2024-bfcm-data/"
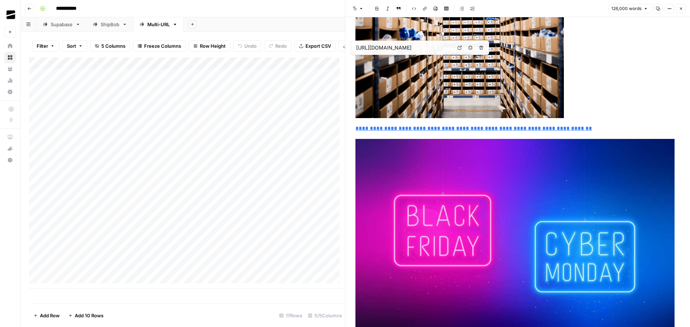
scroll to position [3915, 0]
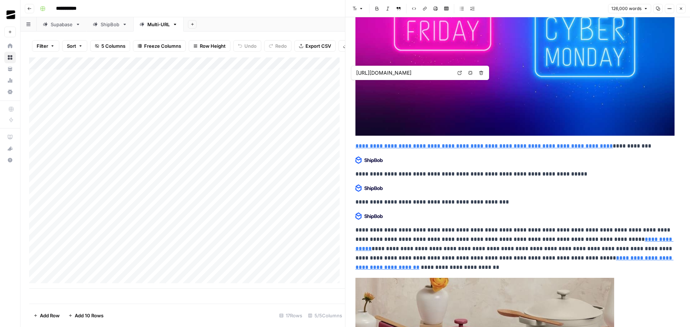
click at [661, 10] on button "Copy" at bounding box center [657, 8] width 9 height 9
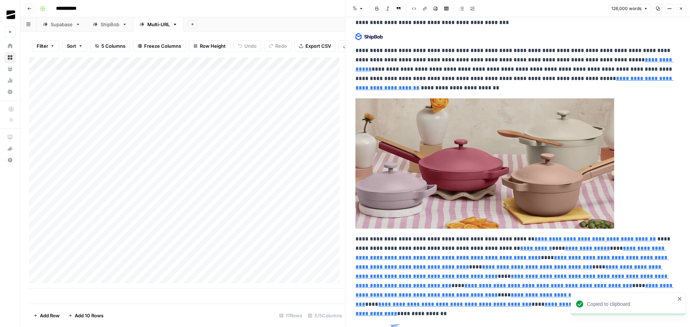
scroll to position [4167, 0]
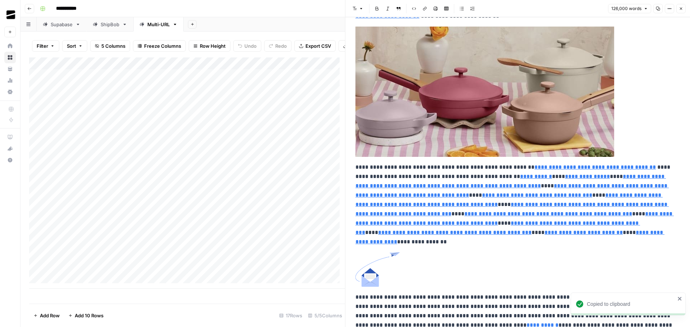
type input "https://www.shipbob.com/peak-countdown/"
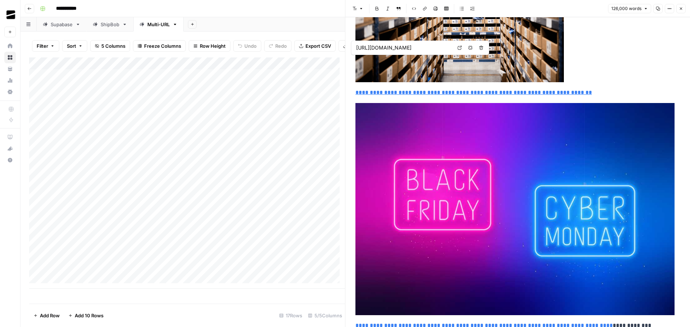
scroll to position [3484, 0]
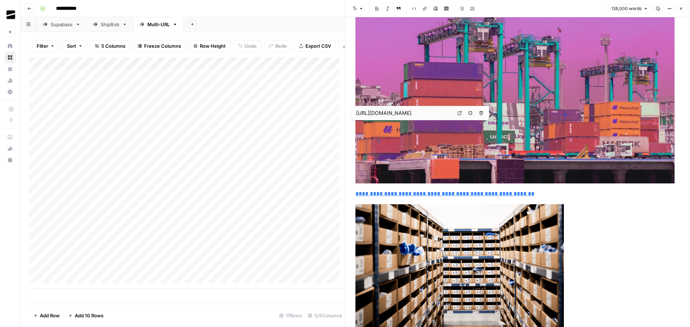
type input "https://www.shipbob.com/blog/replenishment-planning/"
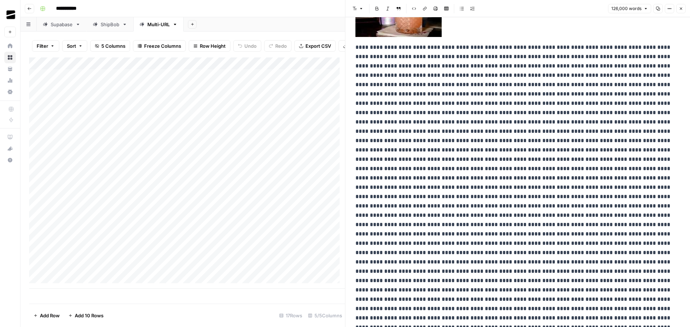
scroll to position [0, 0]
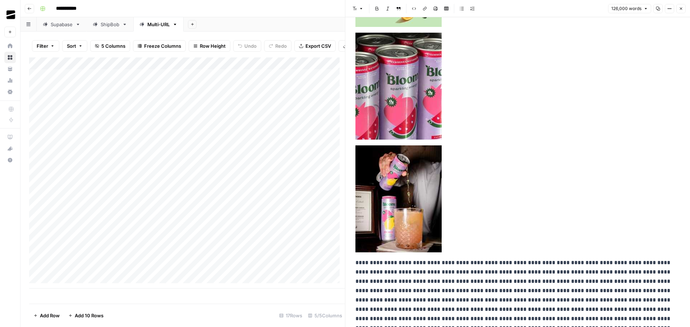
click at [670, 9] on icon "button" at bounding box center [669, 8] width 4 height 4
click at [642, 9] on button "126,000 words" at bounding box center [629, 8] width 43 height 9
click at [668, 9] on icon "button" at bounding box center [667, 8] width 1 height 1
click at [680, 5] on button "Close" at bounding box center [680, 8] width 9 height 9
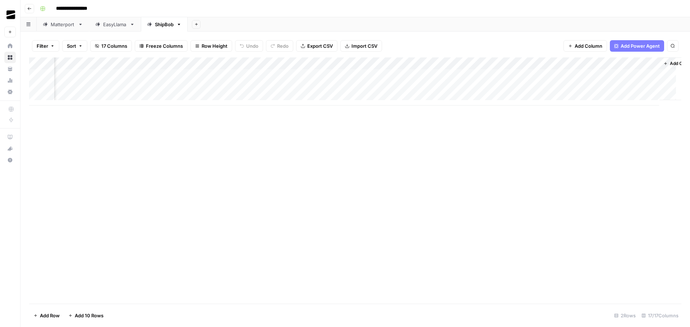
scroll to position [0, 541]
click at [577, 64] on div "Add Column" at bounding box center [355, 81] width 652 height 48
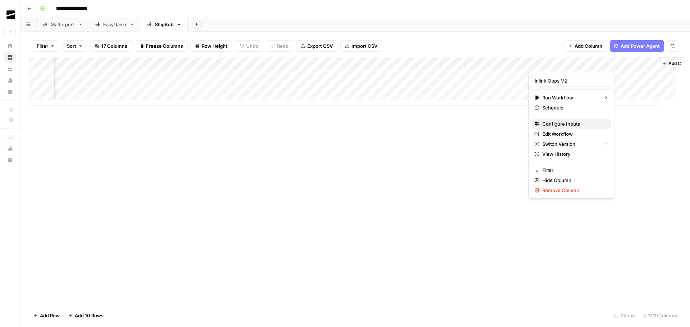
click at [570, 125] on span "Configure Inputs" at bounding box center [573, 123] width 63 height 7
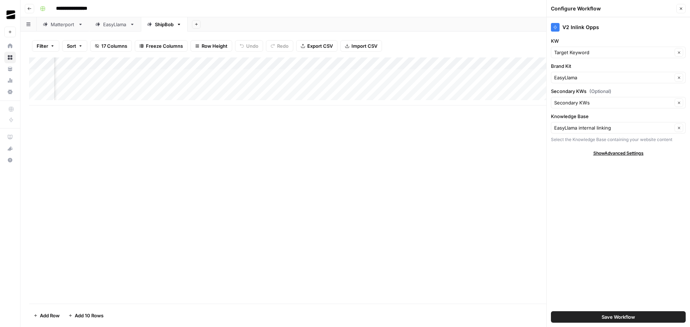
type input "EasyLlama"
type input "EasyLlama internal linking"
click at [613, 131] on input "Knowledge Base" at bounding box center [613, 127] width 118 height 7
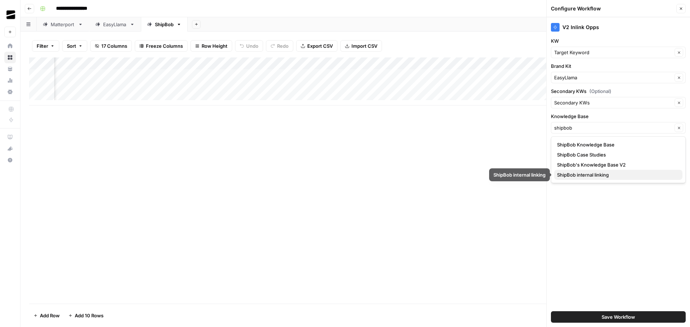
click at [596, 173] on span "ShipBob internal linking" at bounding box center [617, 174] width 120 height 7
type input "ShipBob internal linking"
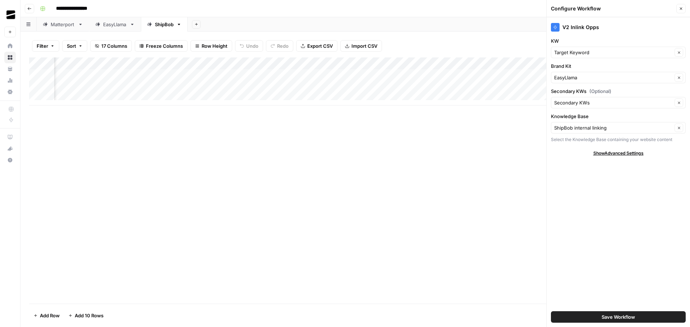
click at [634, 316] on span "Save Workflow" at bounding box center [617, 317] width 33 height 7
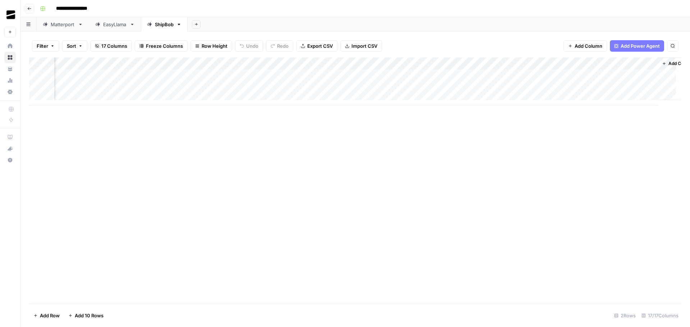
click at [578, 63] on div "Add Column" at bounding box center [355, 81] width 652 height 48
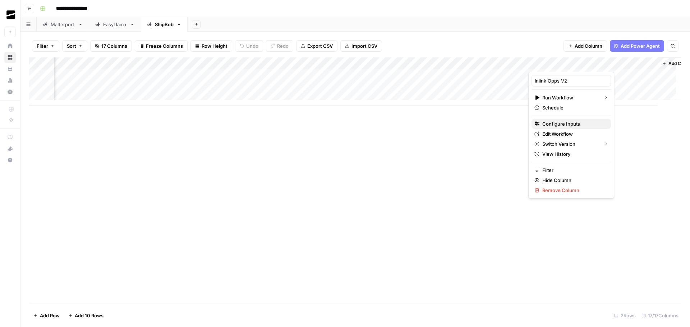
click at [572, 124] on span "Configure Inputs" at bounding box center [573, 123] width 63 height 7
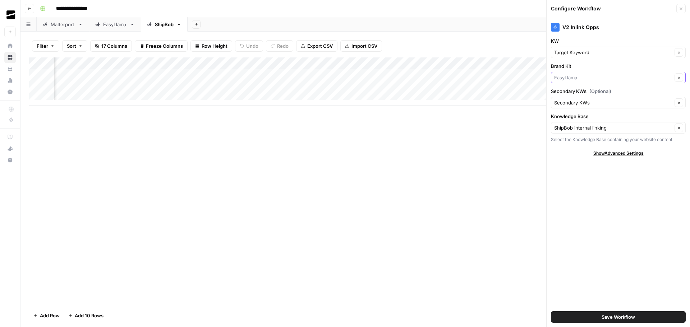
click at [577, 78] on input "Brand Kit" at bounding box center [613, 77] width 118 height 7
click at [580, 93] on span "ShipBob" at bounding box center [617, 94] width 120 height 7
type input "ShipBob"
click at [640, 316] on button "Save Workflow" at bounding box center [618, 316] width 135 height 11
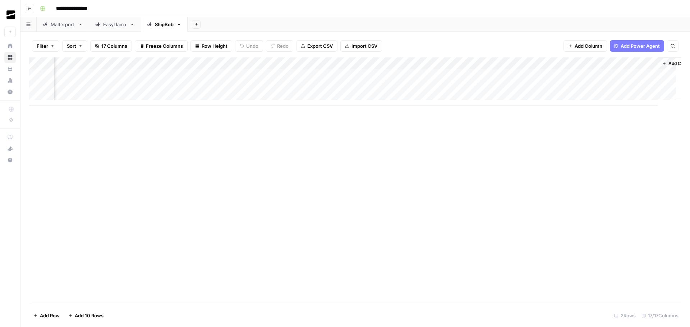
click at [448, 64] on div "Add Column" at bounding box center [355, 81] width 652 height 48
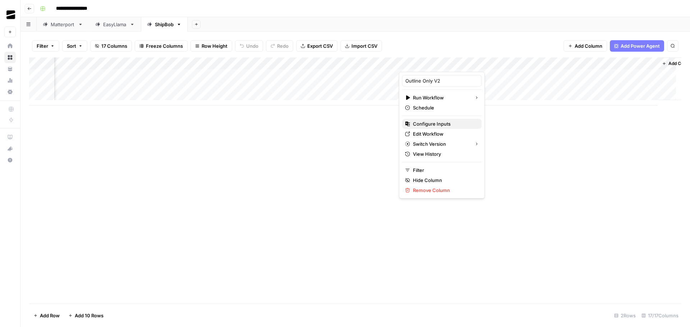
click at [447, 125] on span "Configure Inputs" at bounding box center [444, 123] width 63 height 7
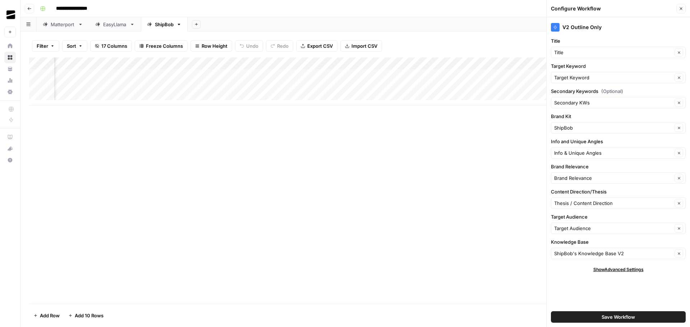
click at [682, 9] on icon "button" at bounding box center [681, 8] width 4 height 4
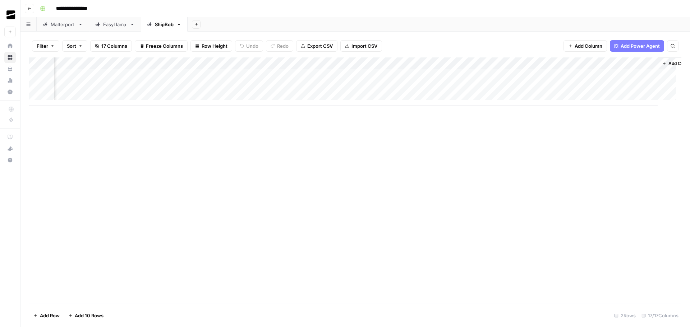
click at [319, 65] on div "Add Column" at bounding box center [355, 81] width 652 height 48
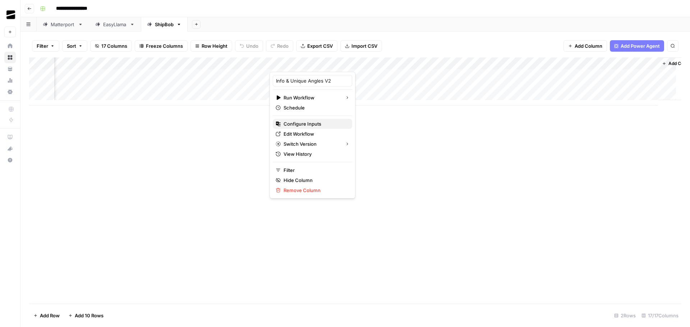
click at [314, 124] on span "Configure Inputs" at bounding box center [314, 123] width 63 height 7
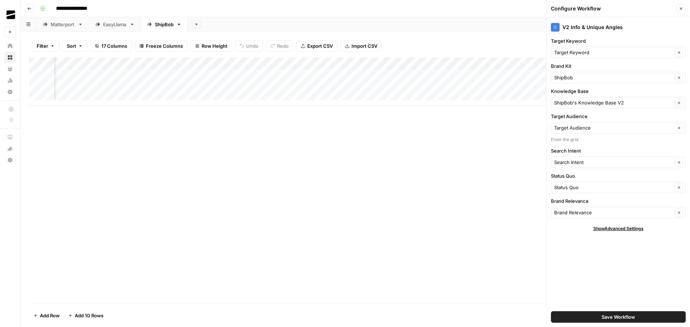
click at [683, 8] on button "Close" at bounding box center [680, 8] width 9 height 9
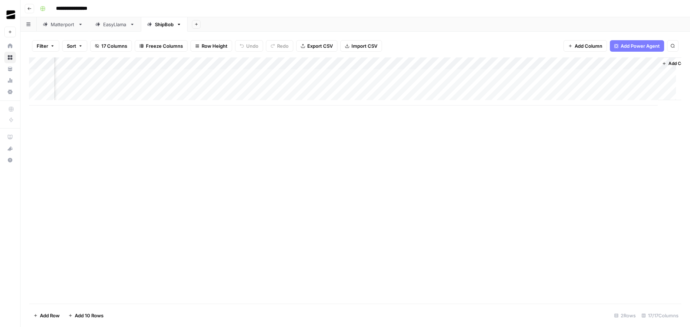
click at [190, 65] on div "Add Column" at bounding box center [355, 81] width 652 height 48
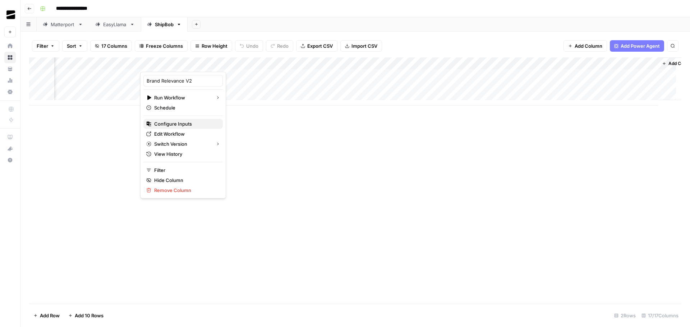
click at [176, 126] on span "Configure Inputs" at bounding box center [185, 123] width 63 height 7
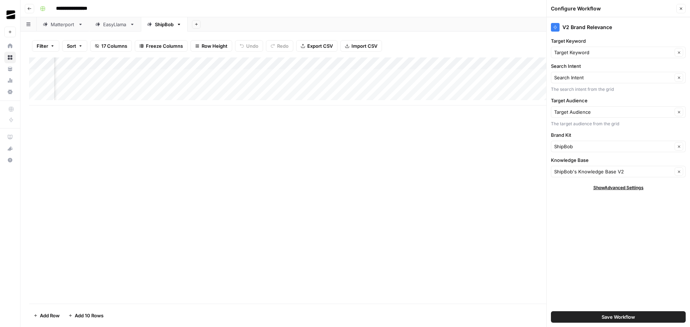
click at [681, 9] on icon "button" at bounding box center [681, 8] width 4 height 4
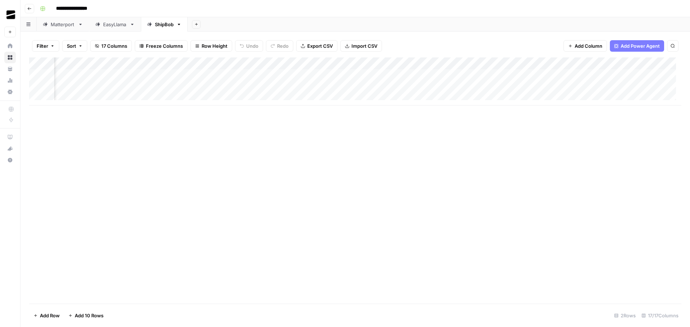
scroll to position [0, 190]
click at [412, 63] on div "Add Column" at bounding box center [355, 81] width 652 height 48
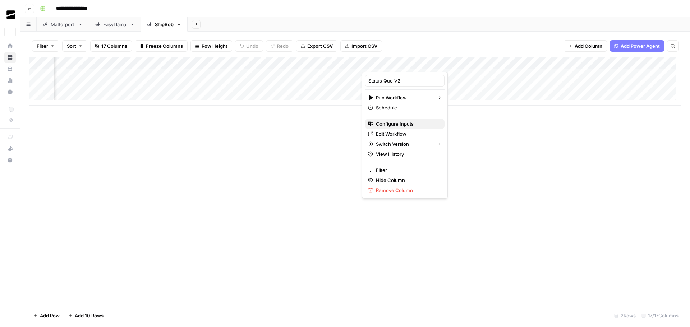
click at [409, 125] on span "Configure Inputs" at bounding box center [407, 123] width 63 height 7
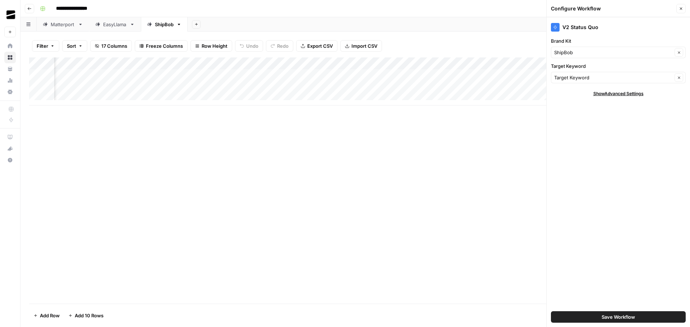
click at [682, 10] on icon "button" at bounding box center [681, 8] width 4 height 4
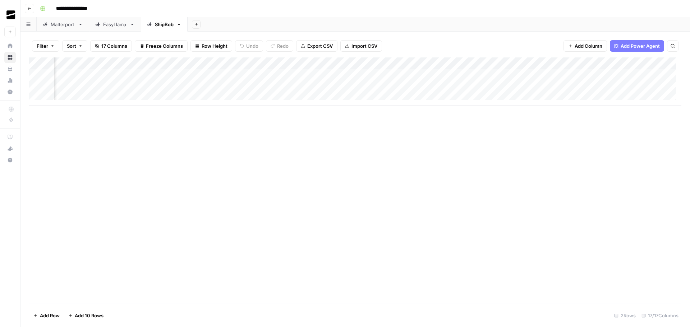
click at [281, 64] on div "Add Column" at bounding box center [355, 81] width 652 height 48
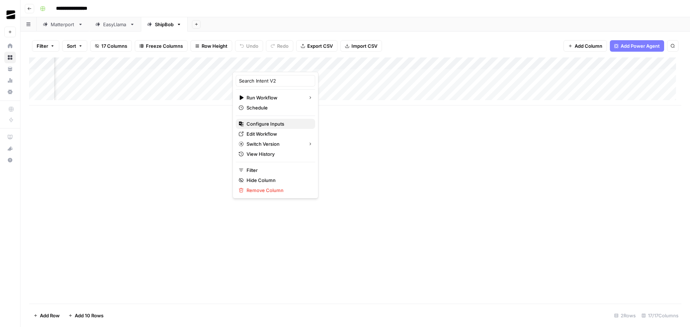
click at [270, 126] on span "Configure Inputs" at bounding box center [277, 123] width 63 height 7
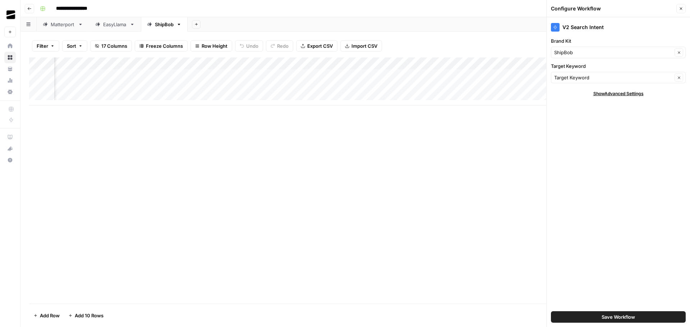
click at [681, 9] on icon "button" at bounding box center [681, 8] width 4 height 4
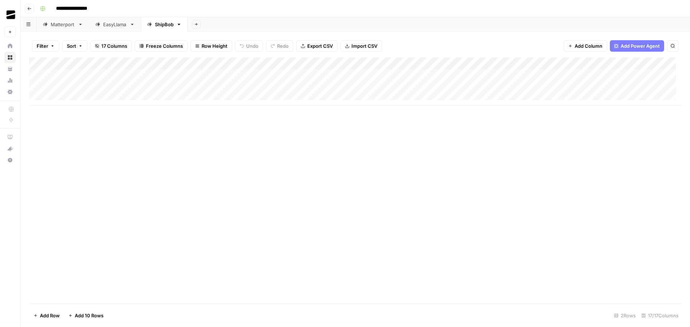
scroll to position [0, 0]
